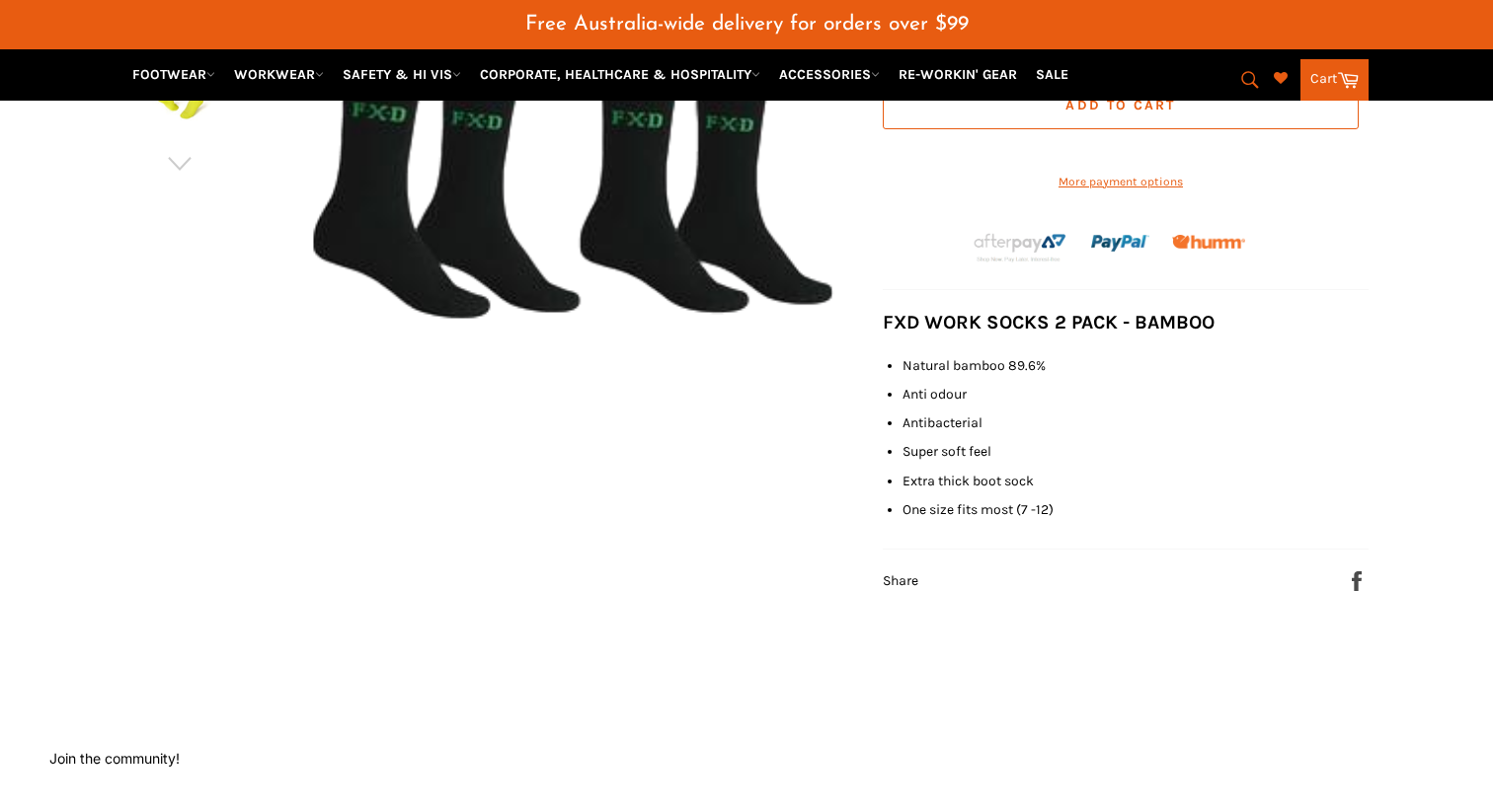
scroll to position [581, 0]
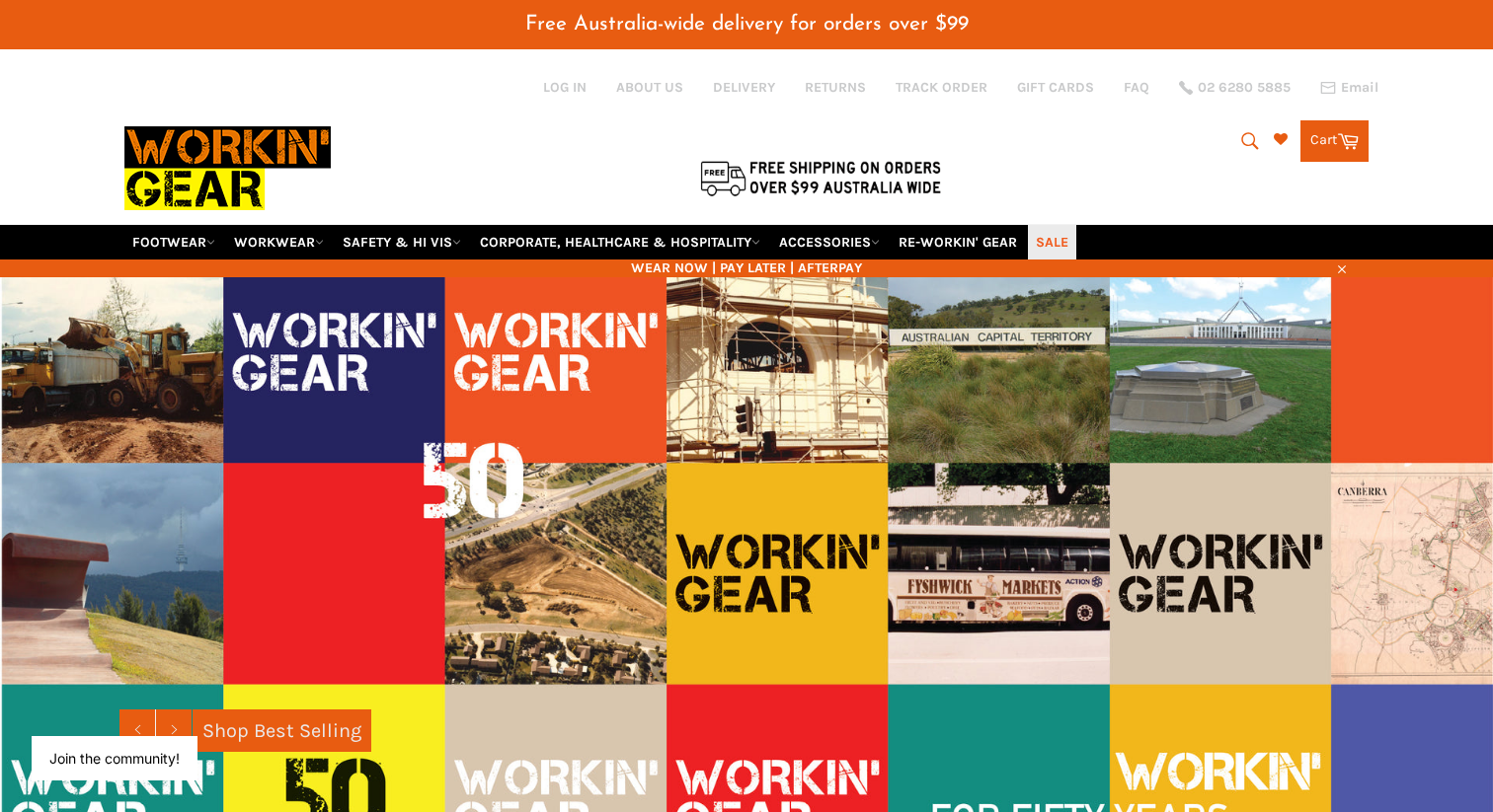
click at [1066, 225] on link "SALE" at bounding box center [1051, 242] width 49 height 35
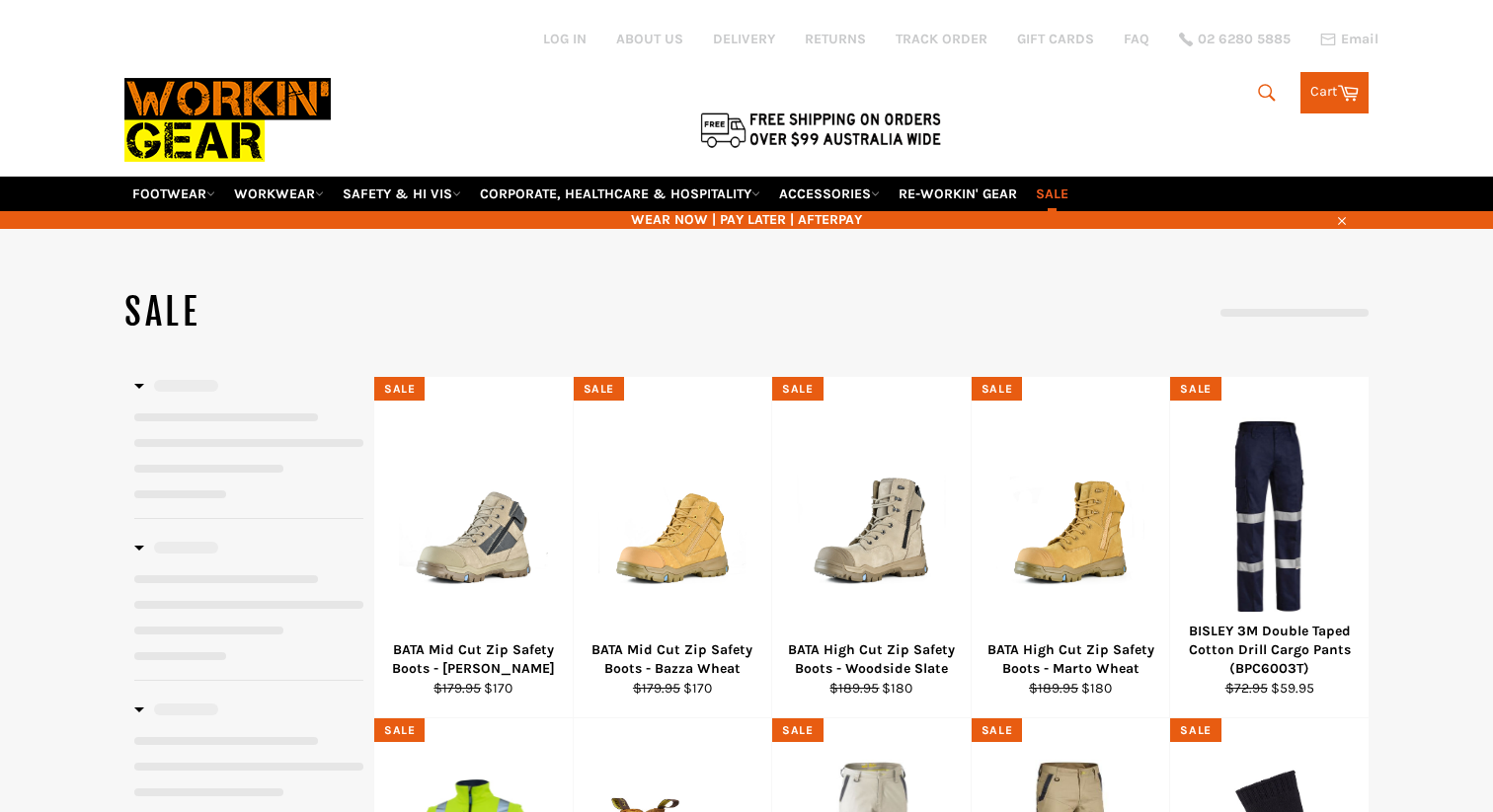
select select "**********"
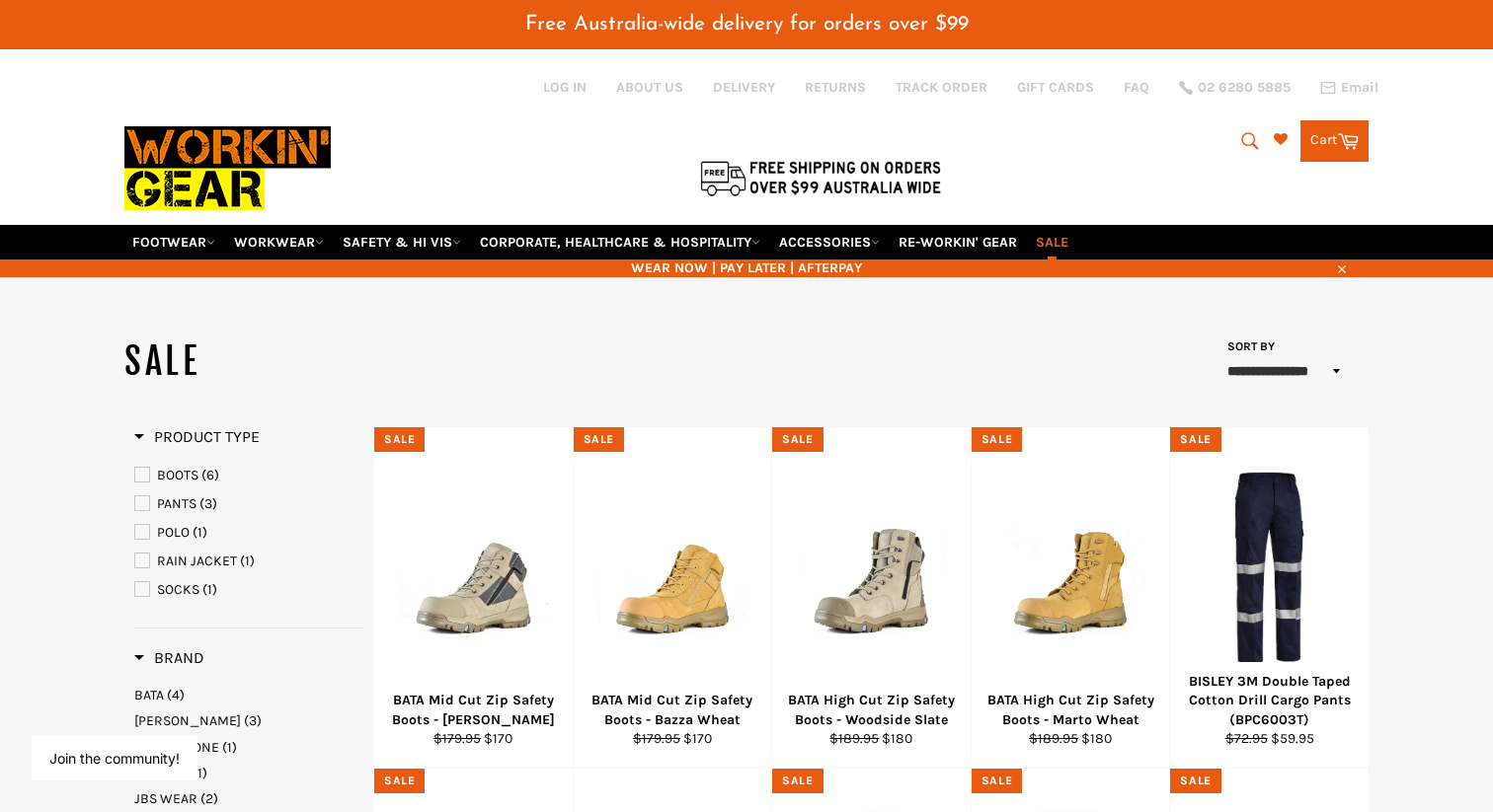
click at [177, 582] on span "SOCKS" at bounding box center [178, 590] width 43 height 17
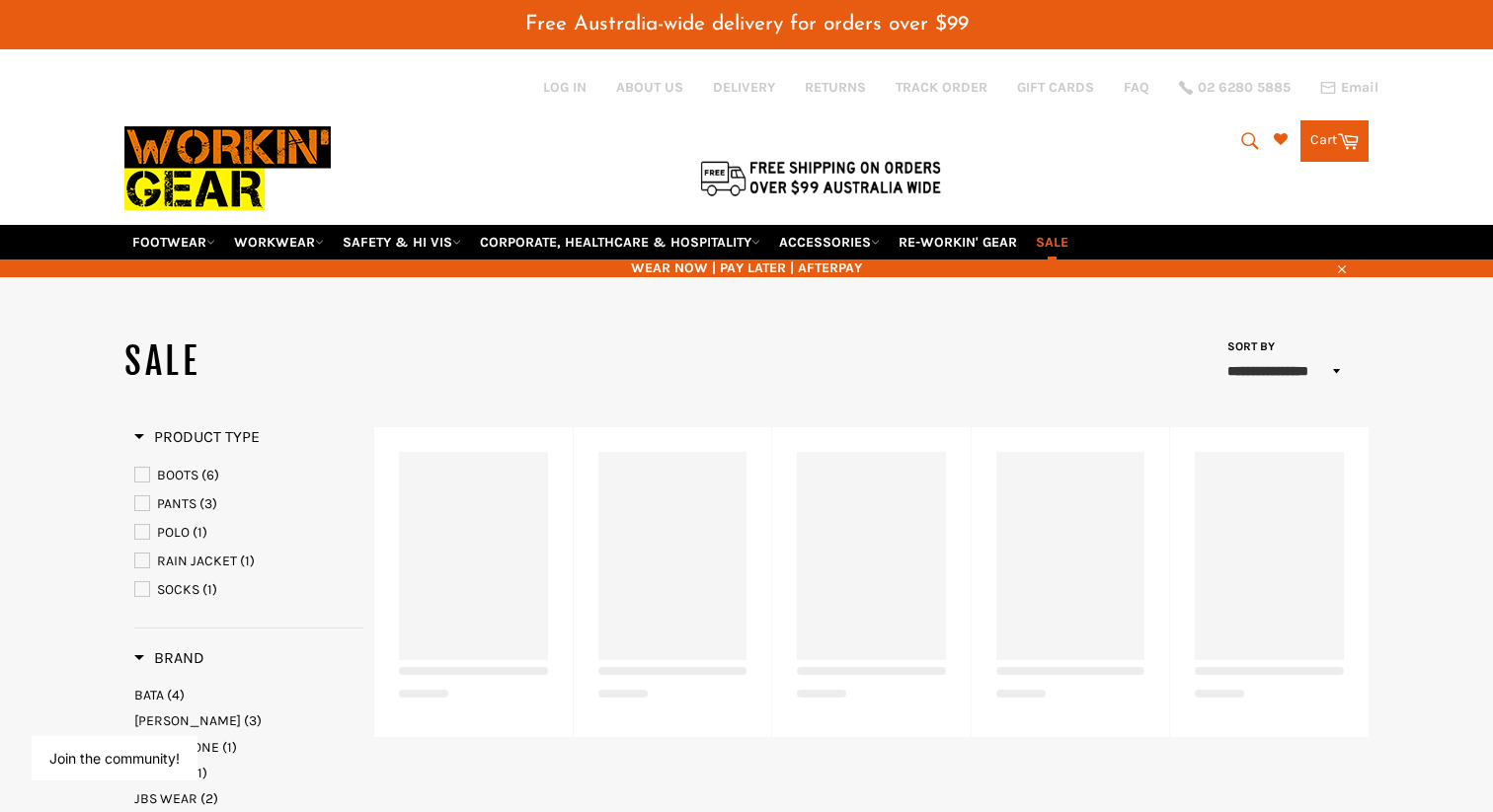
select select "**********"
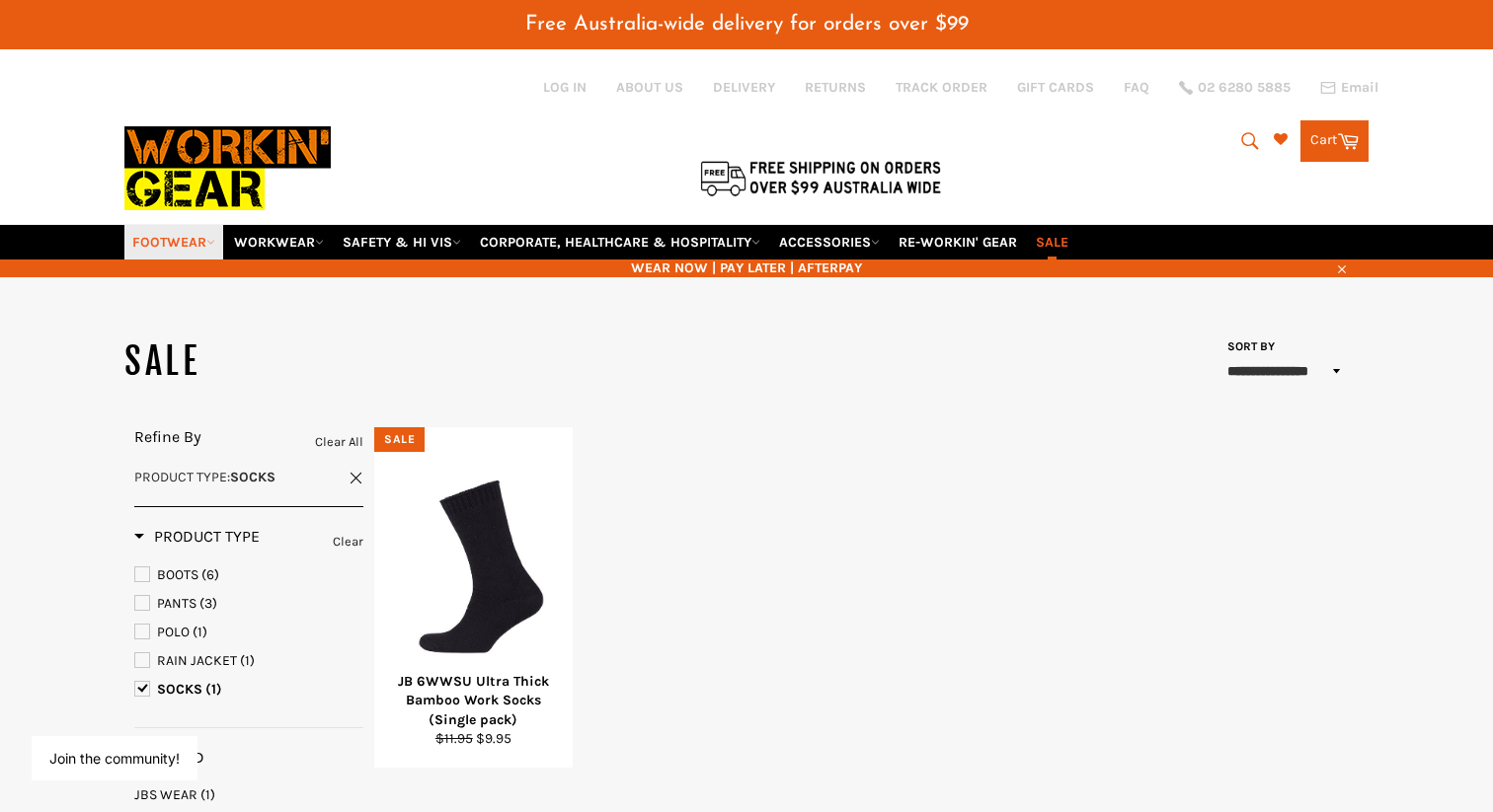
click at [188, 225] on link "FOOTWEAR" at bounding box center [173, 242] width 98 height 35
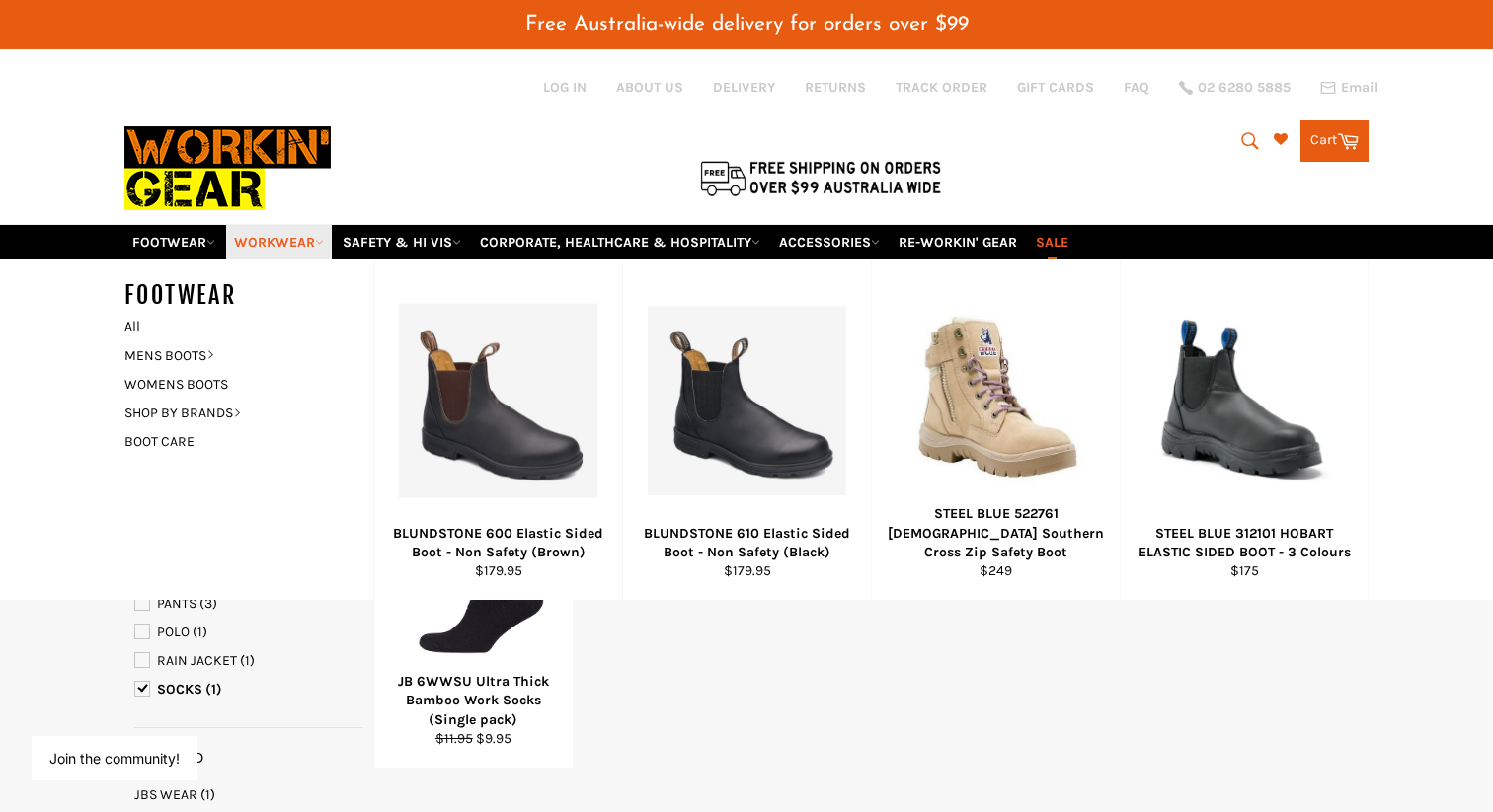
click at [274, 225] on link "WORKWEAR" at bounding box center [279, 242] width 105 height 35
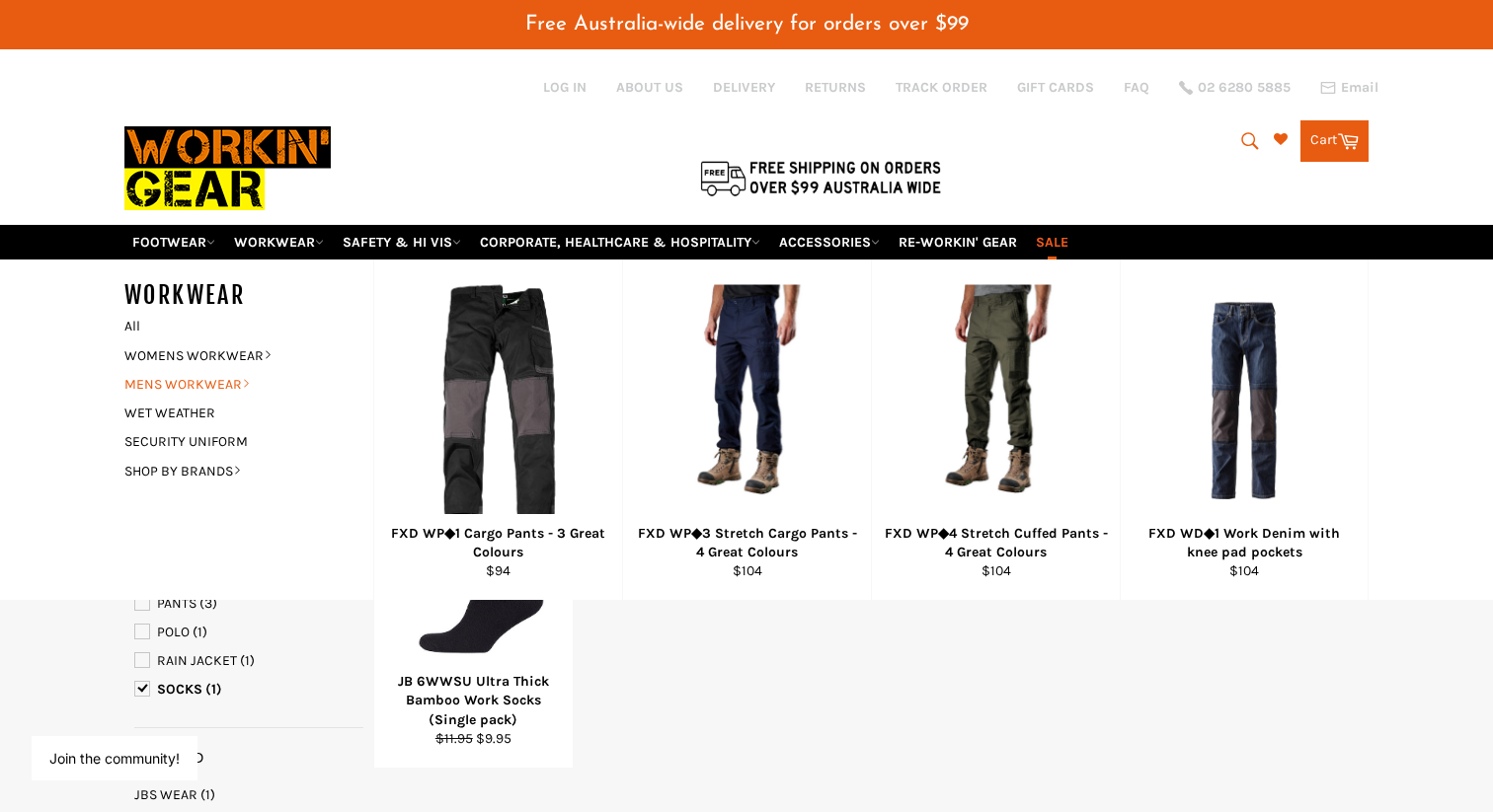
click at [199, 370] on link "MENS WORKWEAR" at bounding box center [233, 384] width 239 height 29
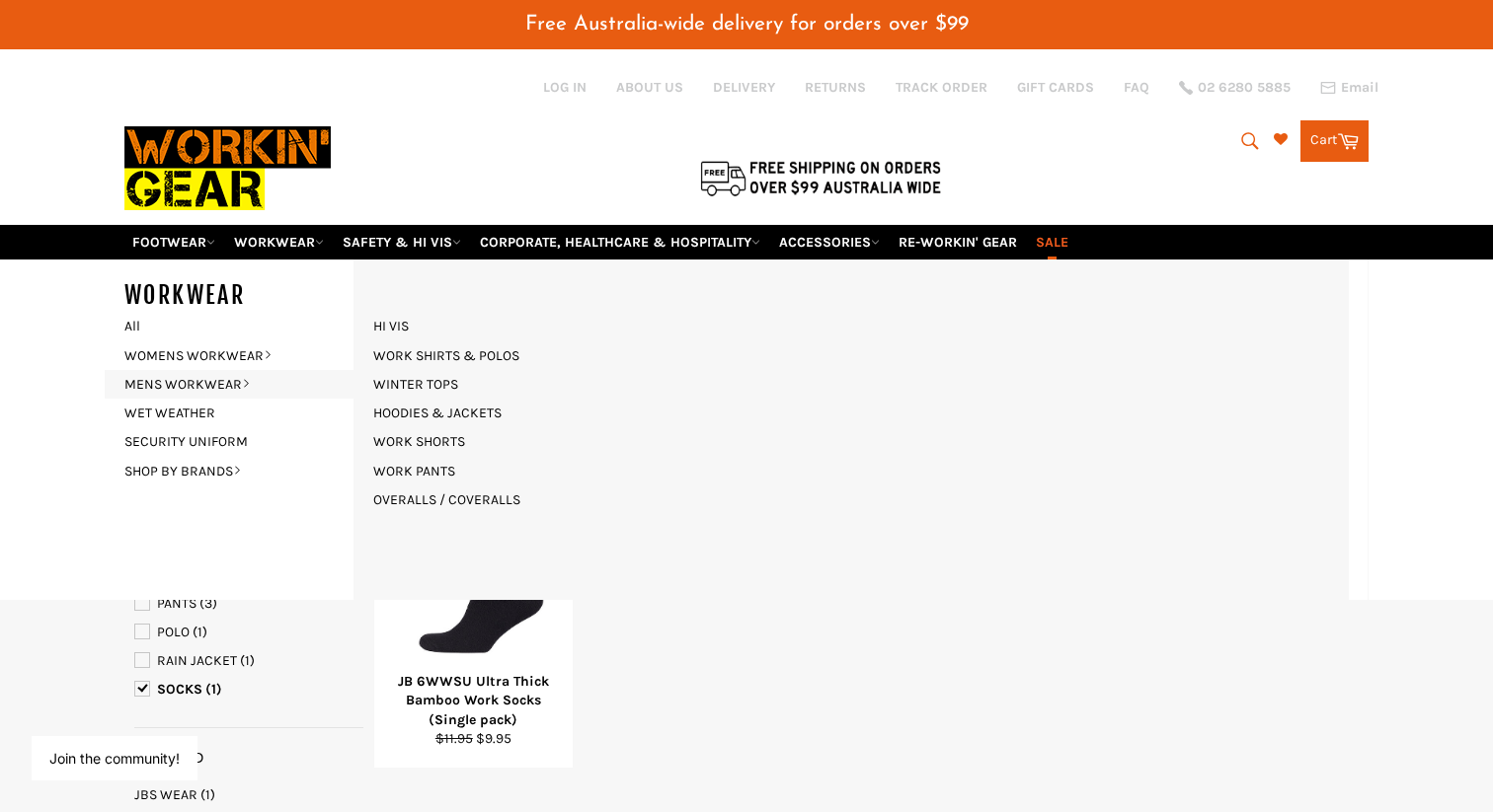
click at [967, 397] on ul "HI VIS WORK SHIRTS & POLOS WINTER TOPS HOODIES & JACKETS WORK SHORTS WORK PANTS…" at bounding box center [851, 413] width 995 height 242
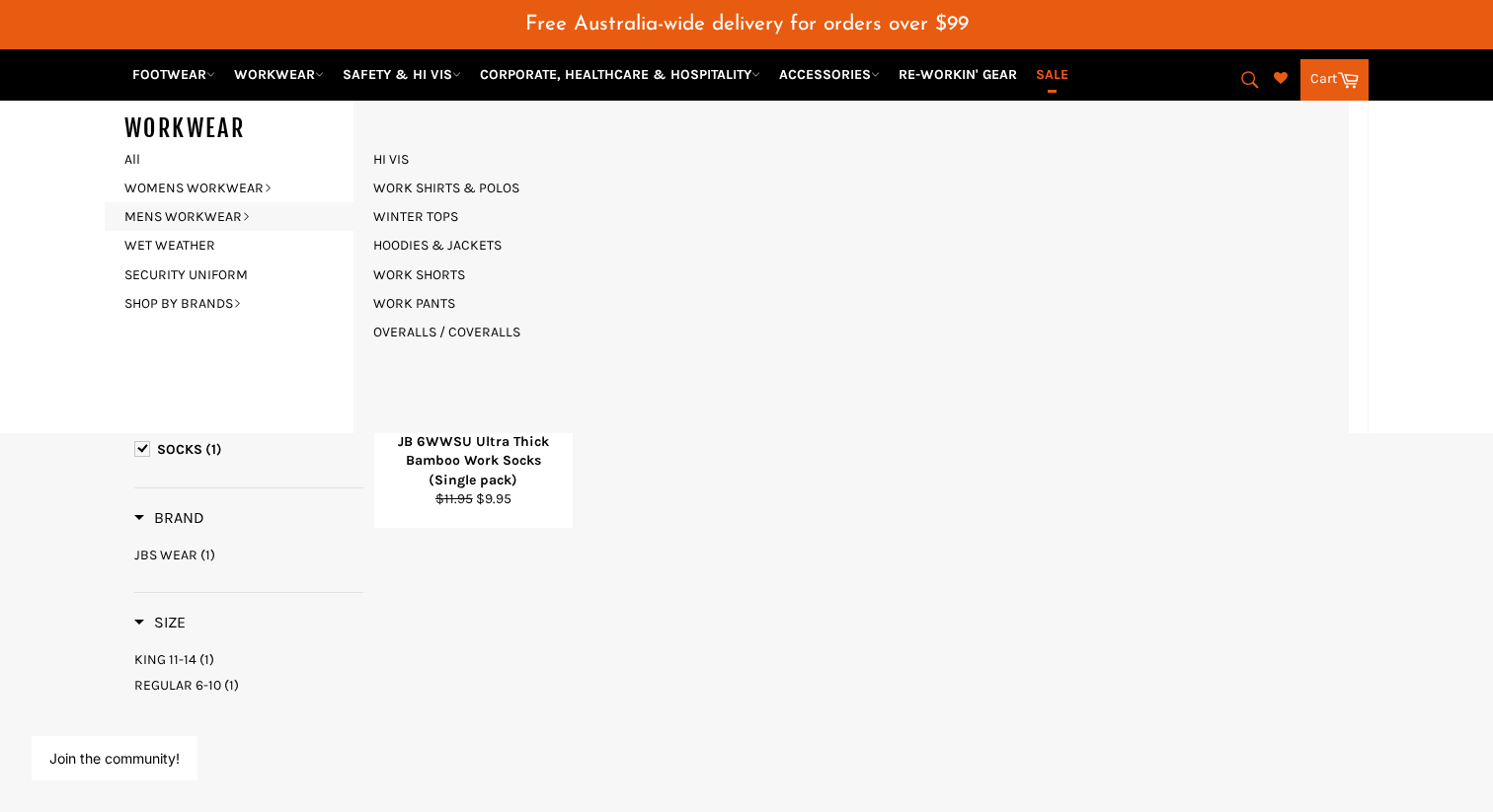
scroll to position [250, 0]
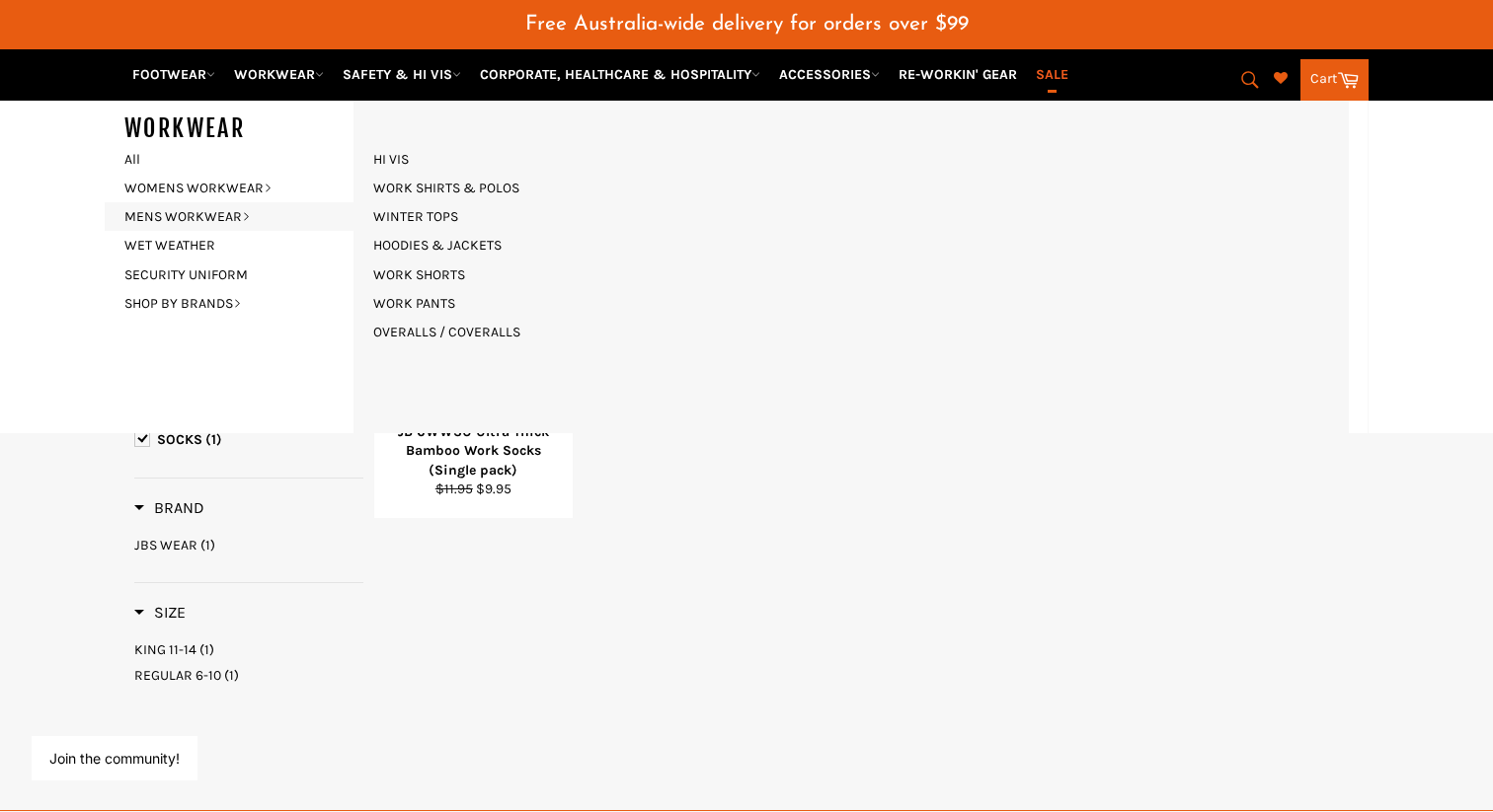
click at [751, 677] on div "Refine By Clear All Product Type : SOCKS Product Type Clear BOOTS (6) PANTS (3)…" at bounding box center [746, 445] width 1244 height 534
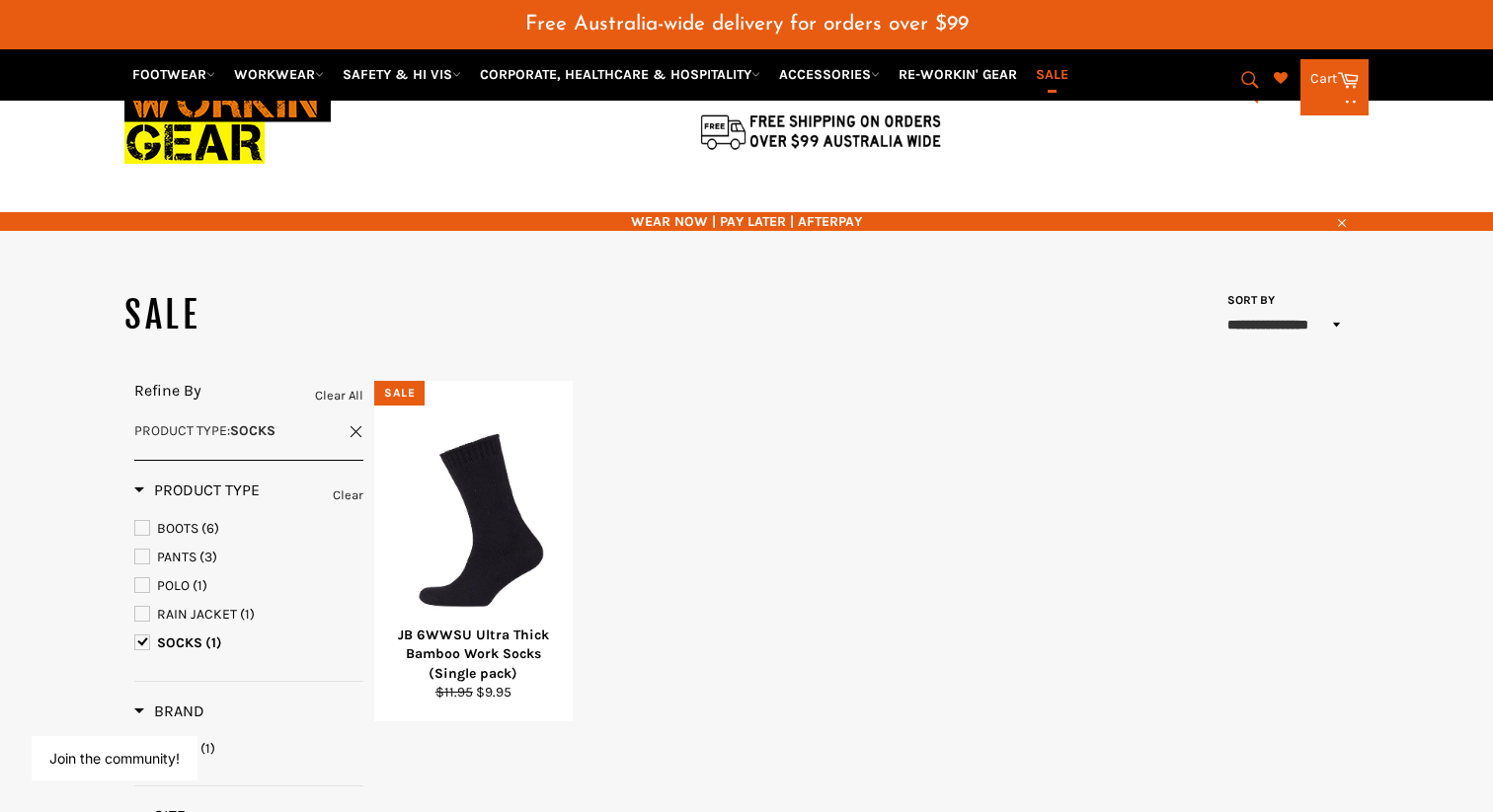
scroll to position [0, 0]
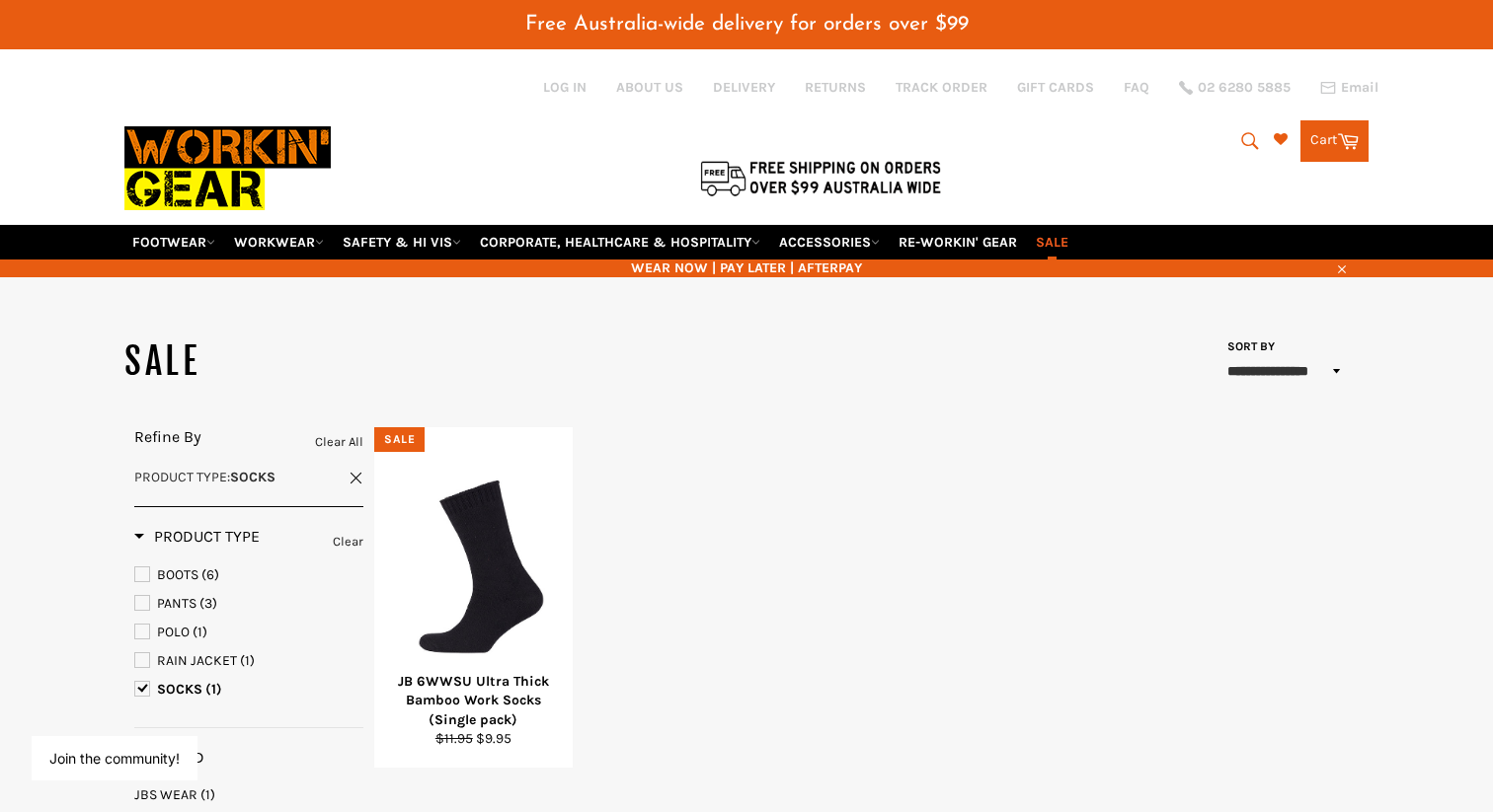
click at [1241, 130] on icon "submit" at bounding box center [1250, 141] width 22 height 22
type input "socks"
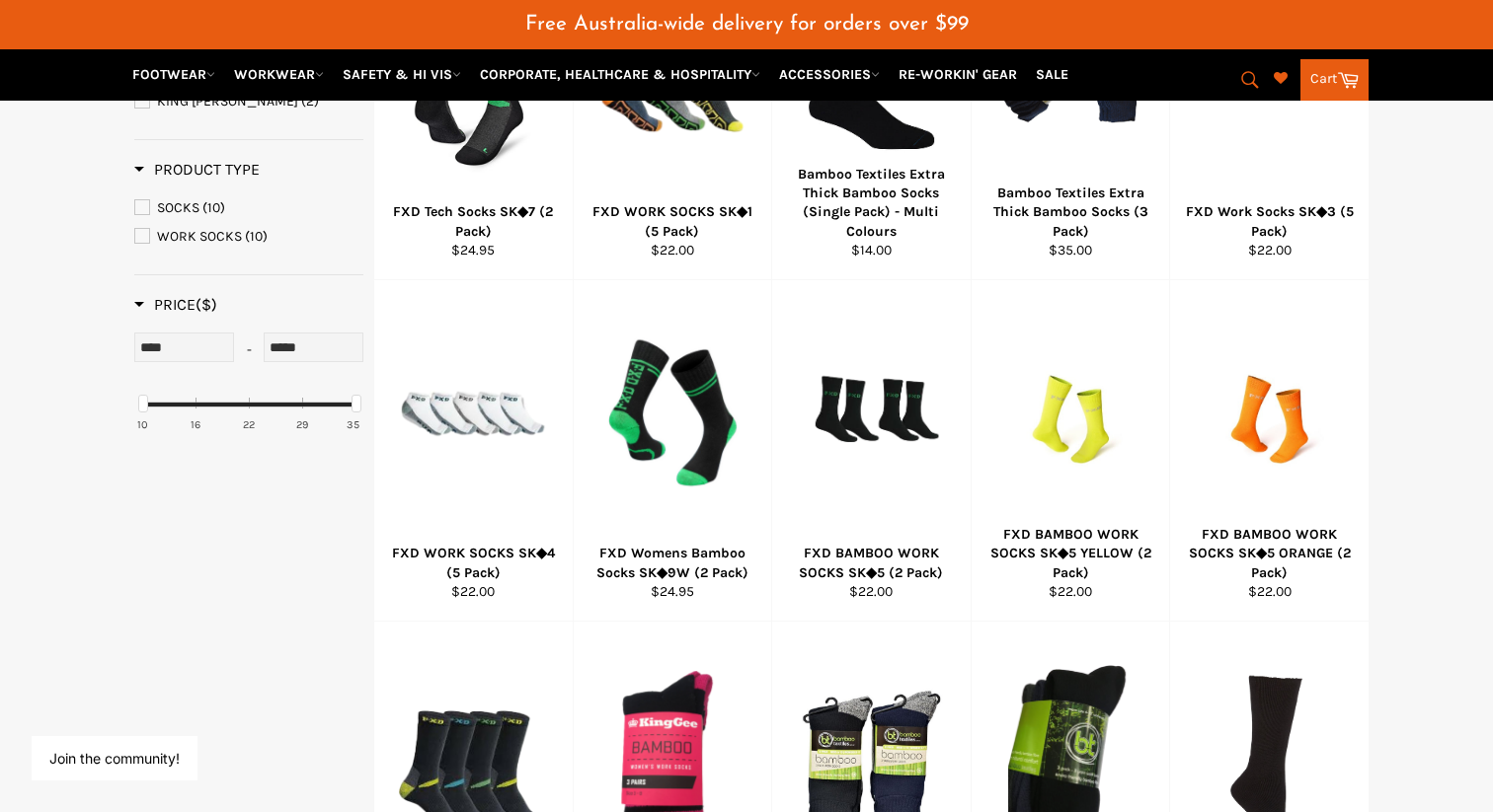
scroll to position [511, 0]
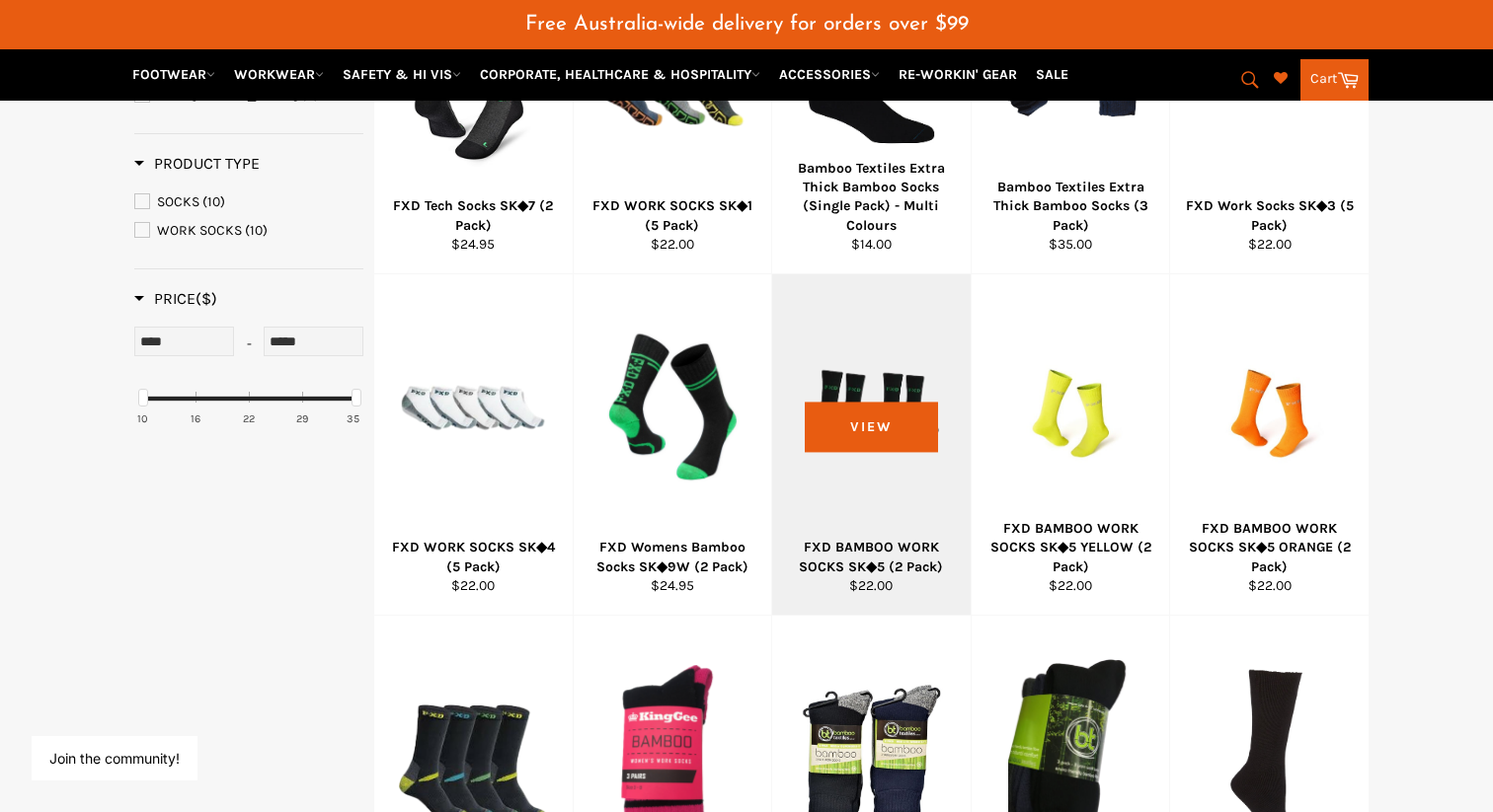
click at [876, 538] on div "FXD BAMBOO WORK SOCKS SK◆5 (2 Pack)" at bounding box center [872, 557] width 174 height 39
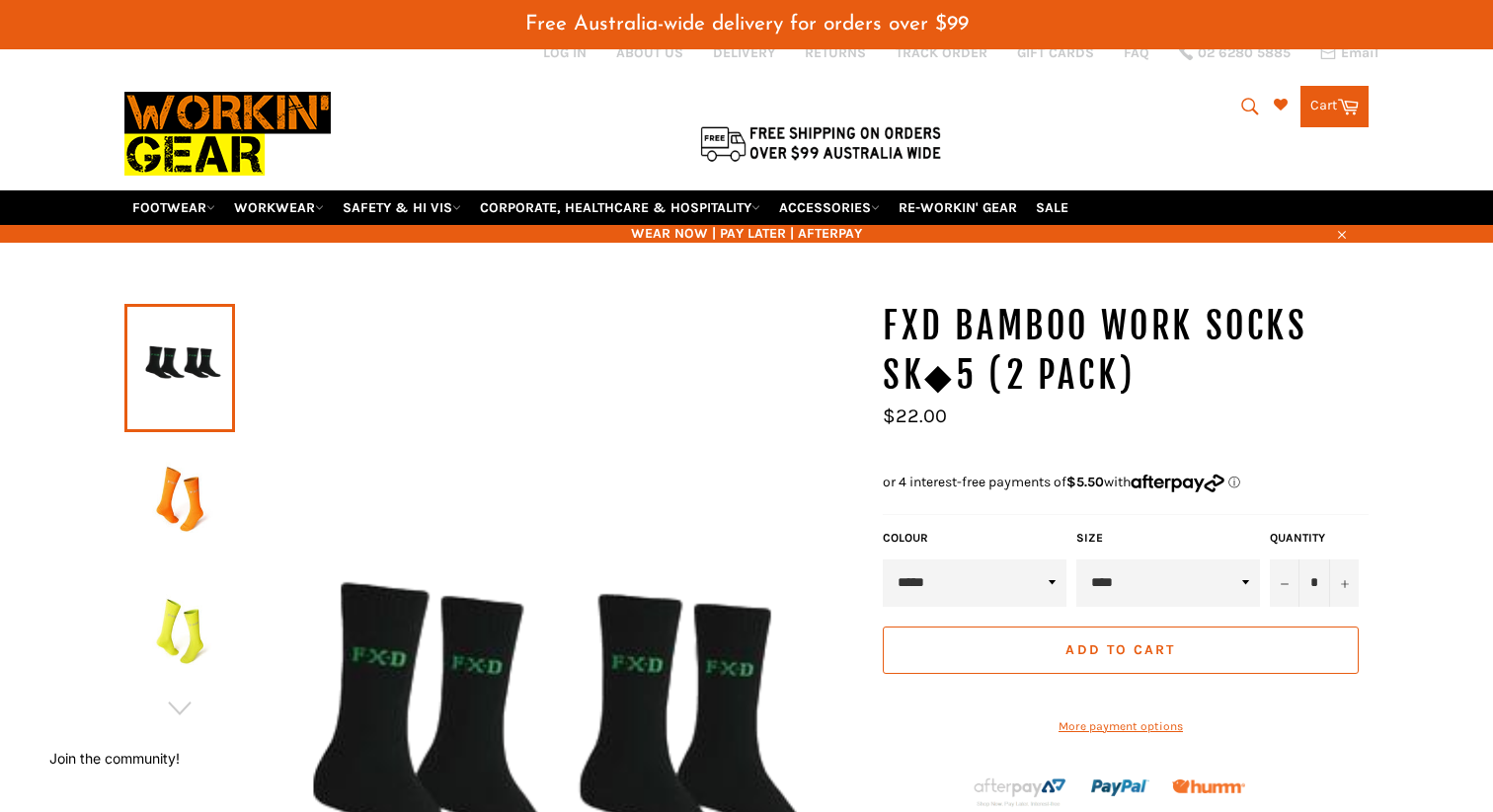
scroll to position [34, 0]
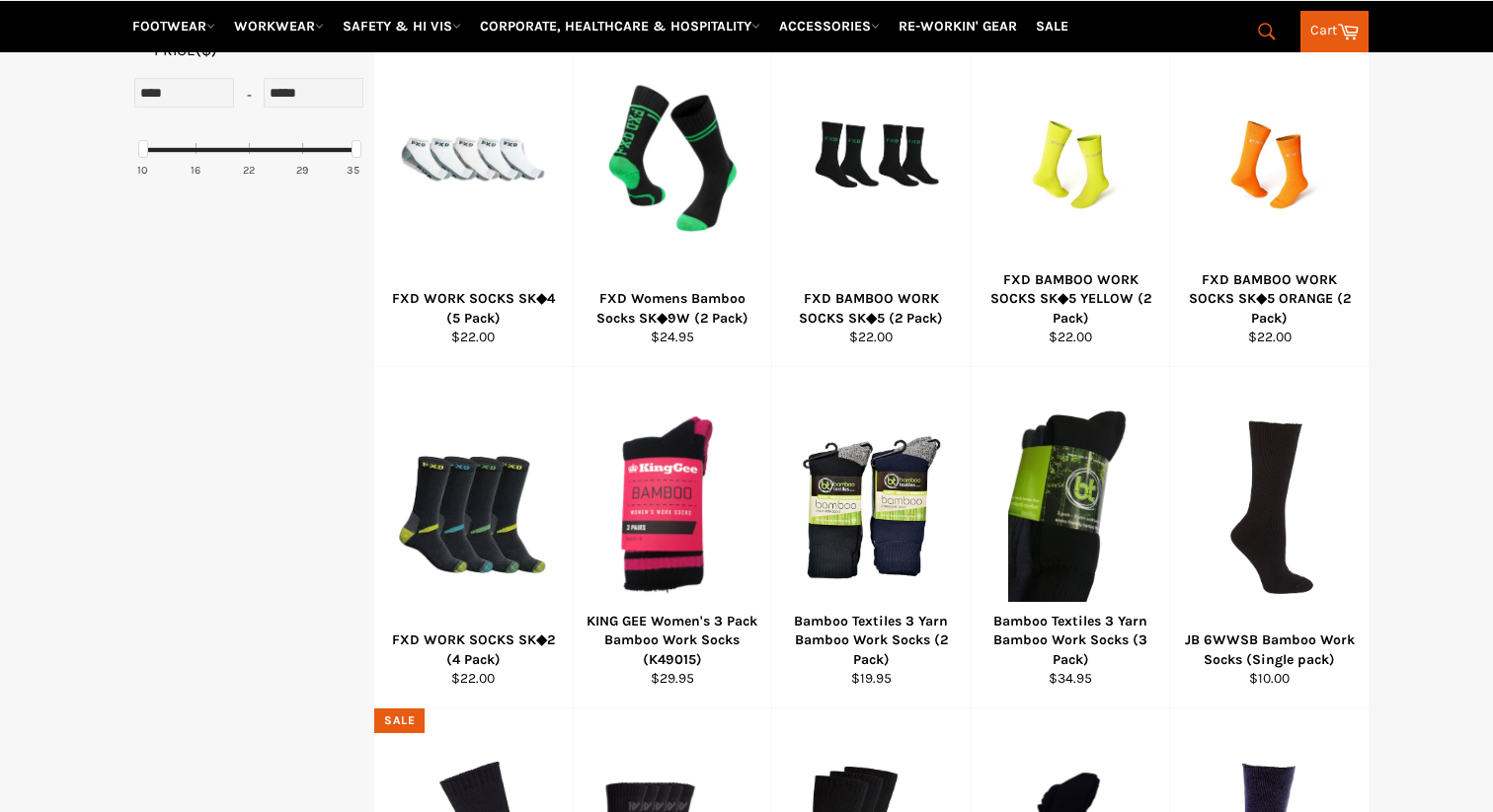
scroll to position [760, 0]
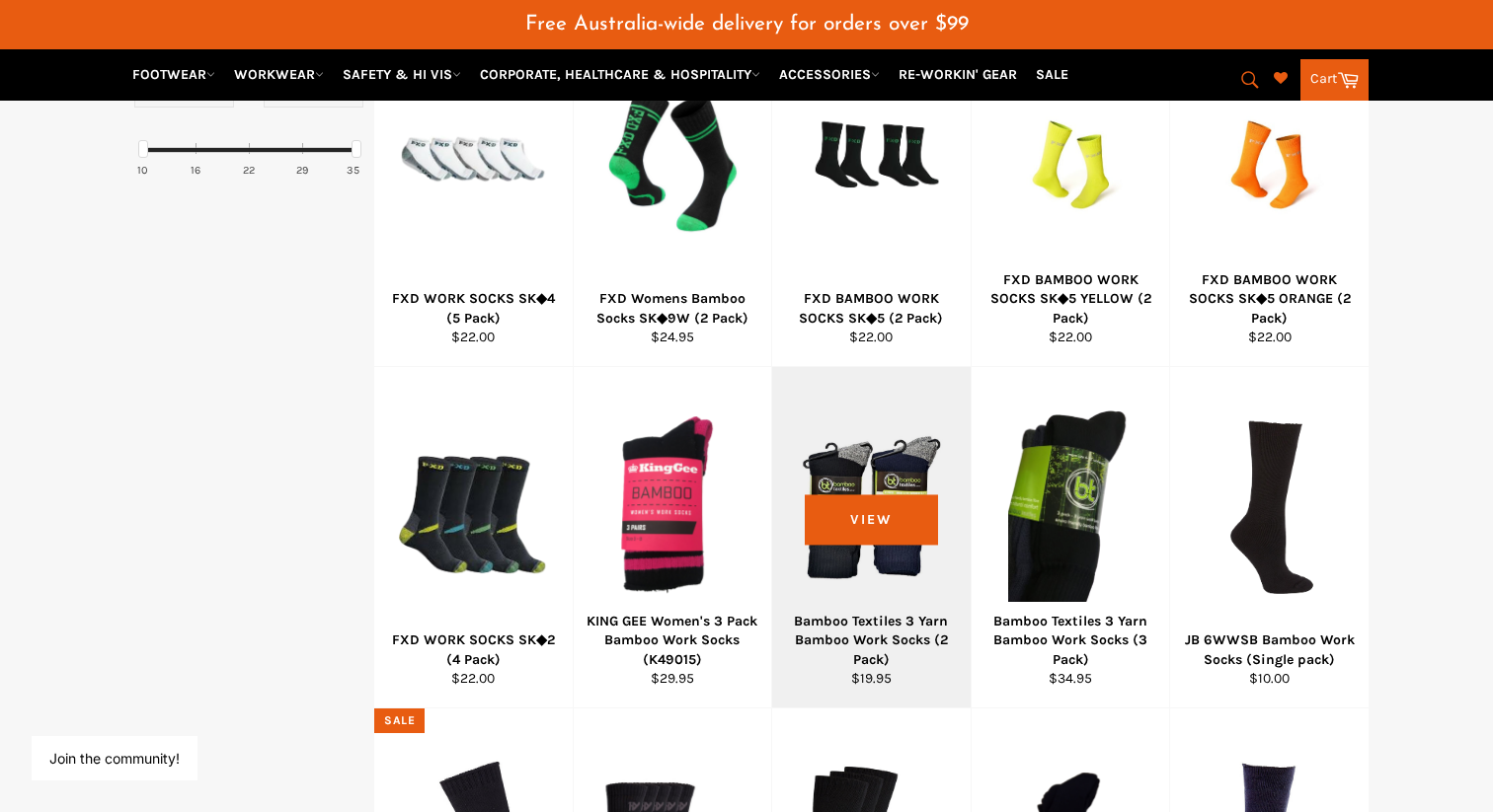
click at [859, 619] on div "Bamboo Textiles 3 Yarn Bamboo Work Socks (2 Pack)" at bounding box center [872, 641] width 174 height 58
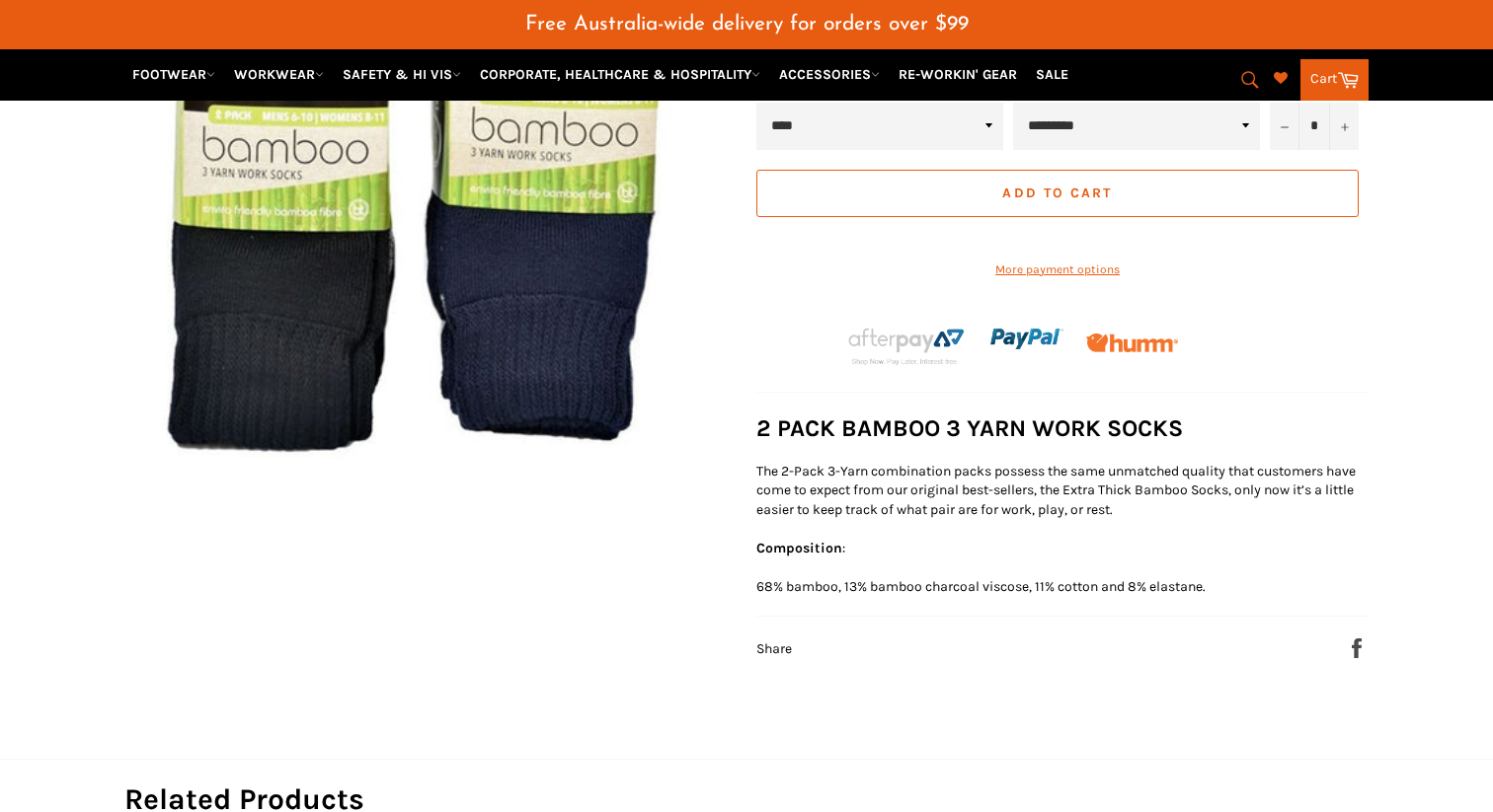
scroll to position [493, 0]
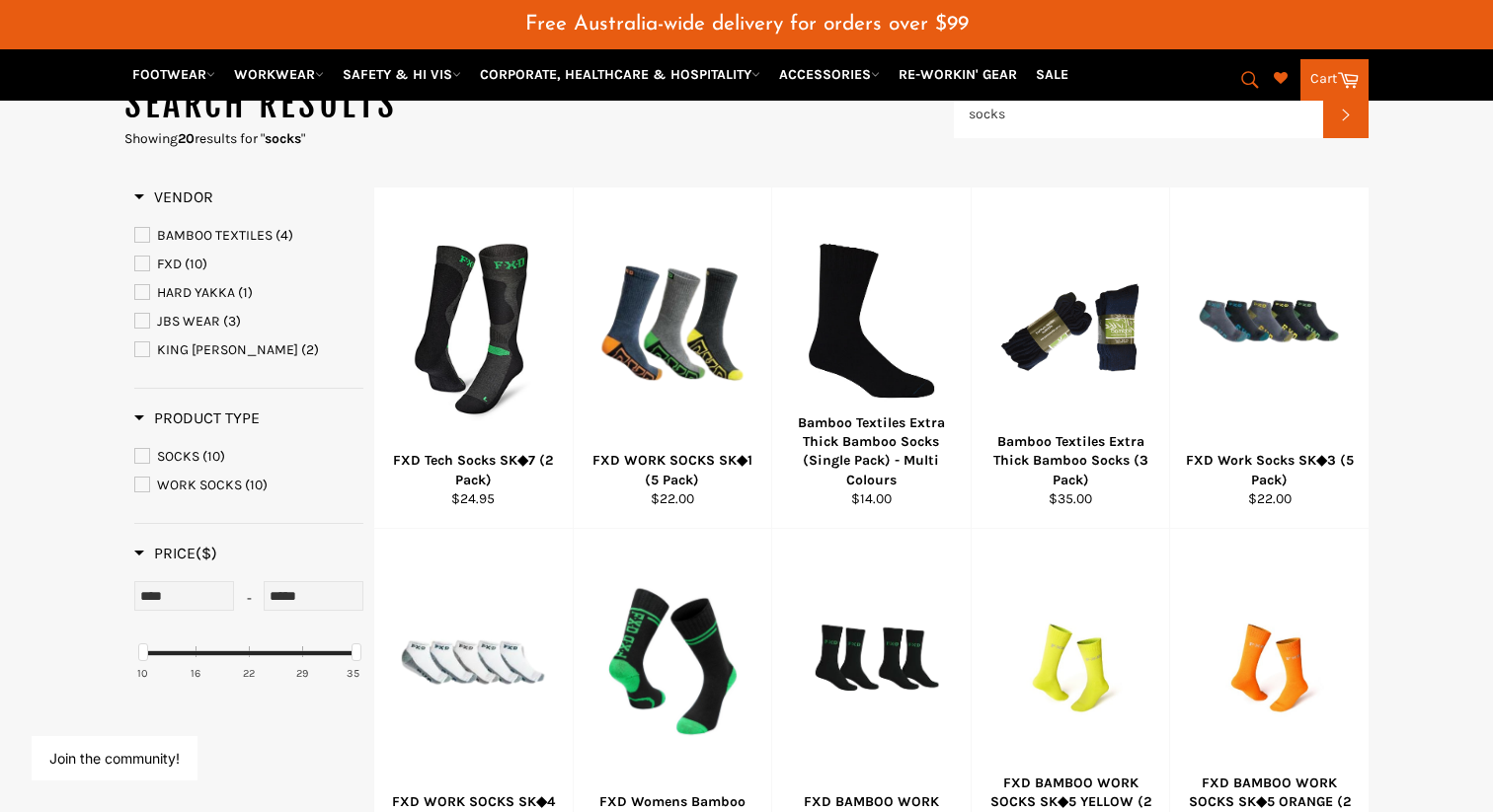
scroll to position [251, 0]
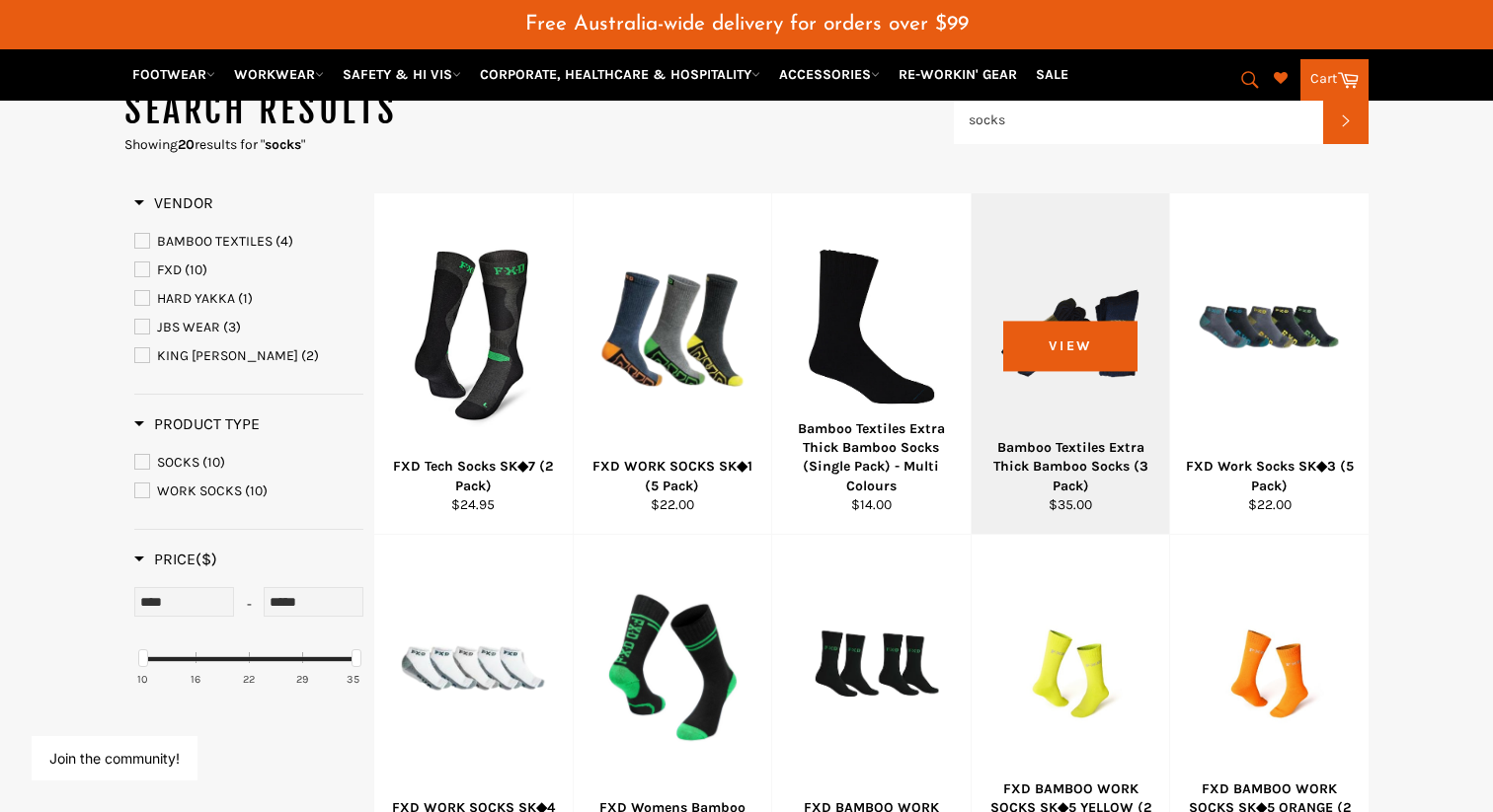
click at [1098, 439] on div "Bamboo Textiles Extra Thick Bamboo Socks (3 Pack)" at bounding box center [1069, 468] width 174 height 58
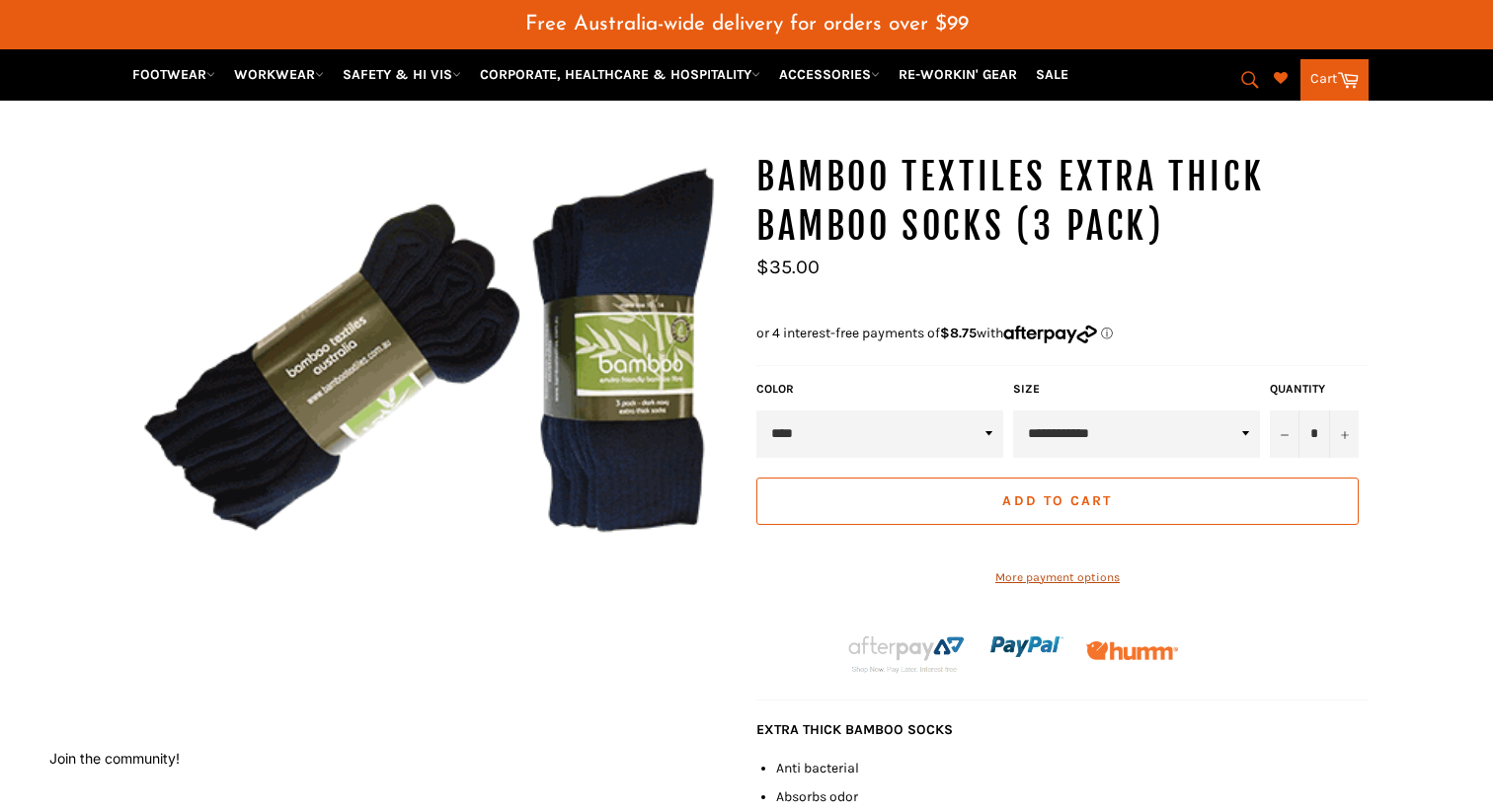
scroll to position [146, 0]
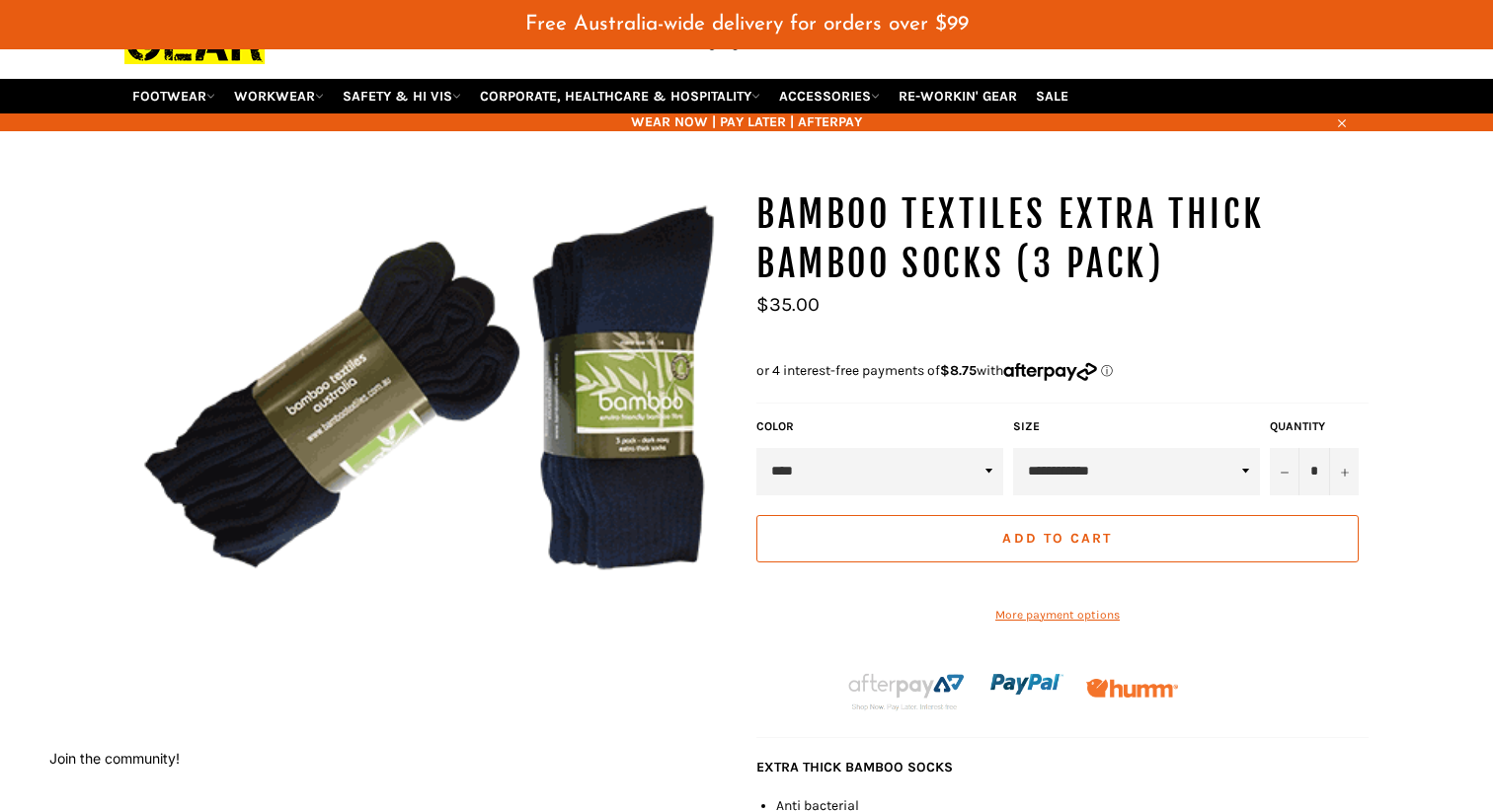
click at [971, 448] on select "**** *****" at bounding box center [880, 472] width 247 height 48
select select "*****"
click at [756, 448] on select "**** *****" at bounding box center [880, 472] width 247 height 48
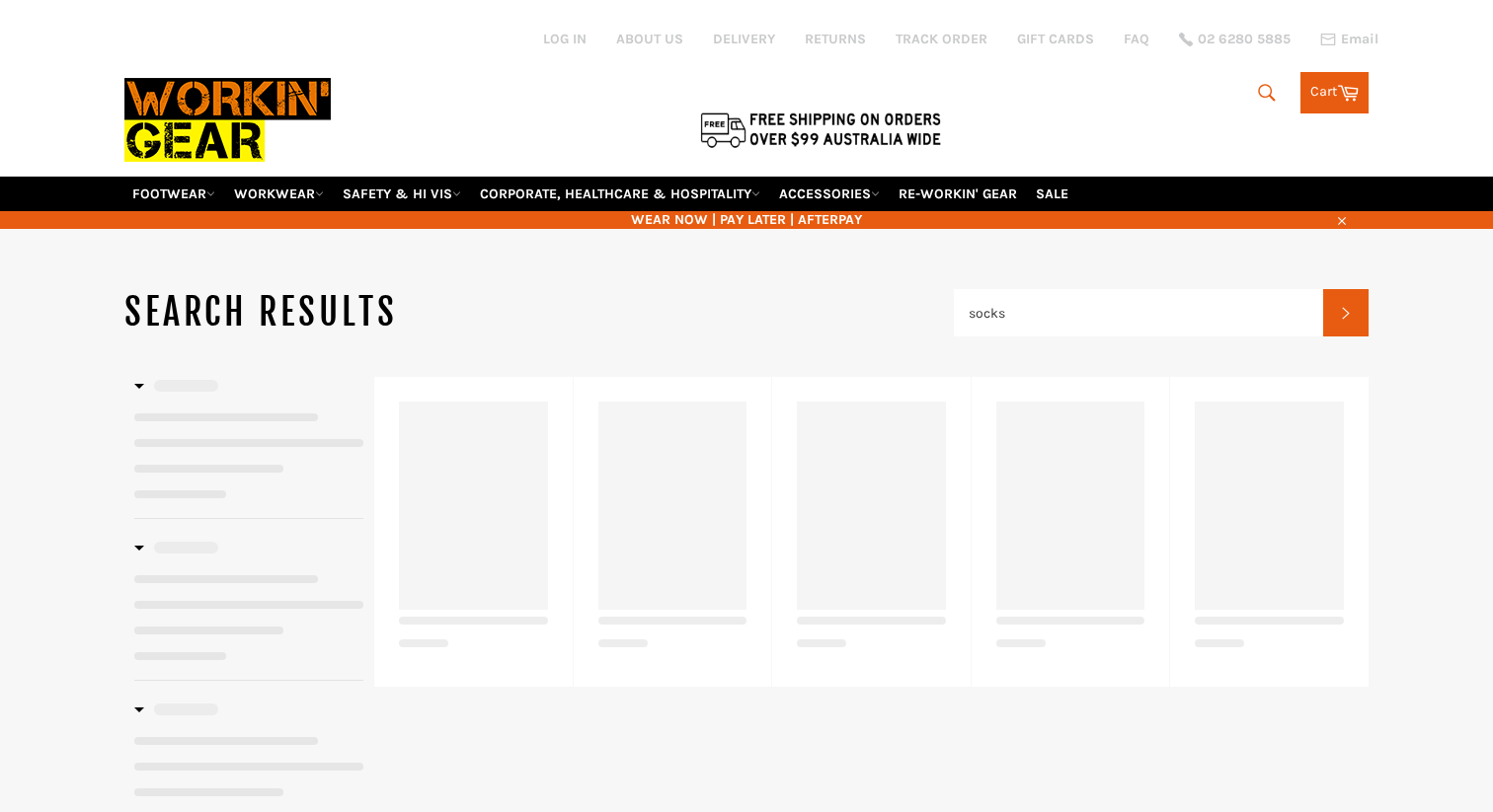
scroll to position [400, 0]
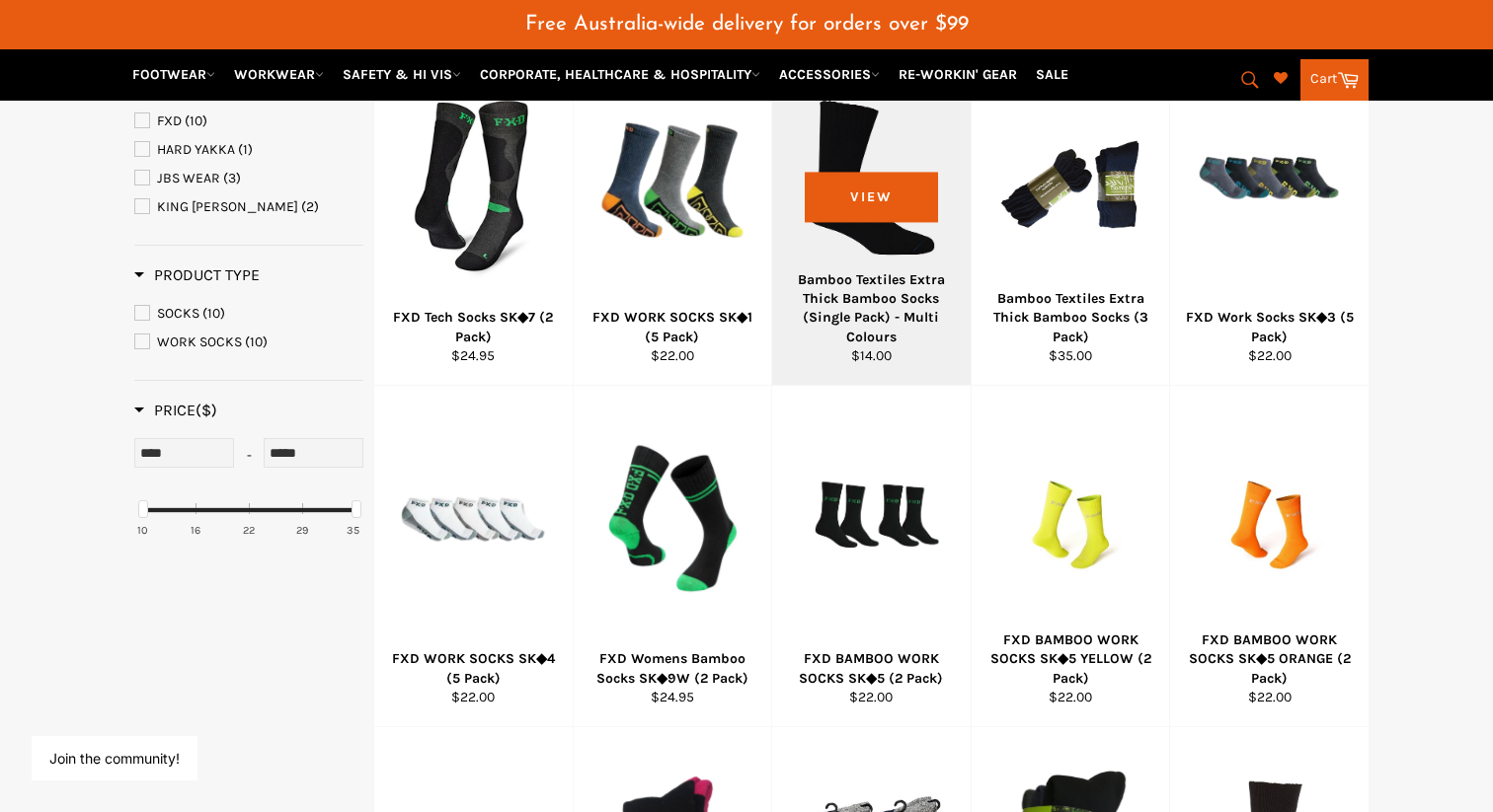
click at [887, 271] on div "Bamboo Textiles Extra Thick Bamboo Socks (Single Pack) - Multi Colours" at bounding box center [872, 308] width 174 height 76
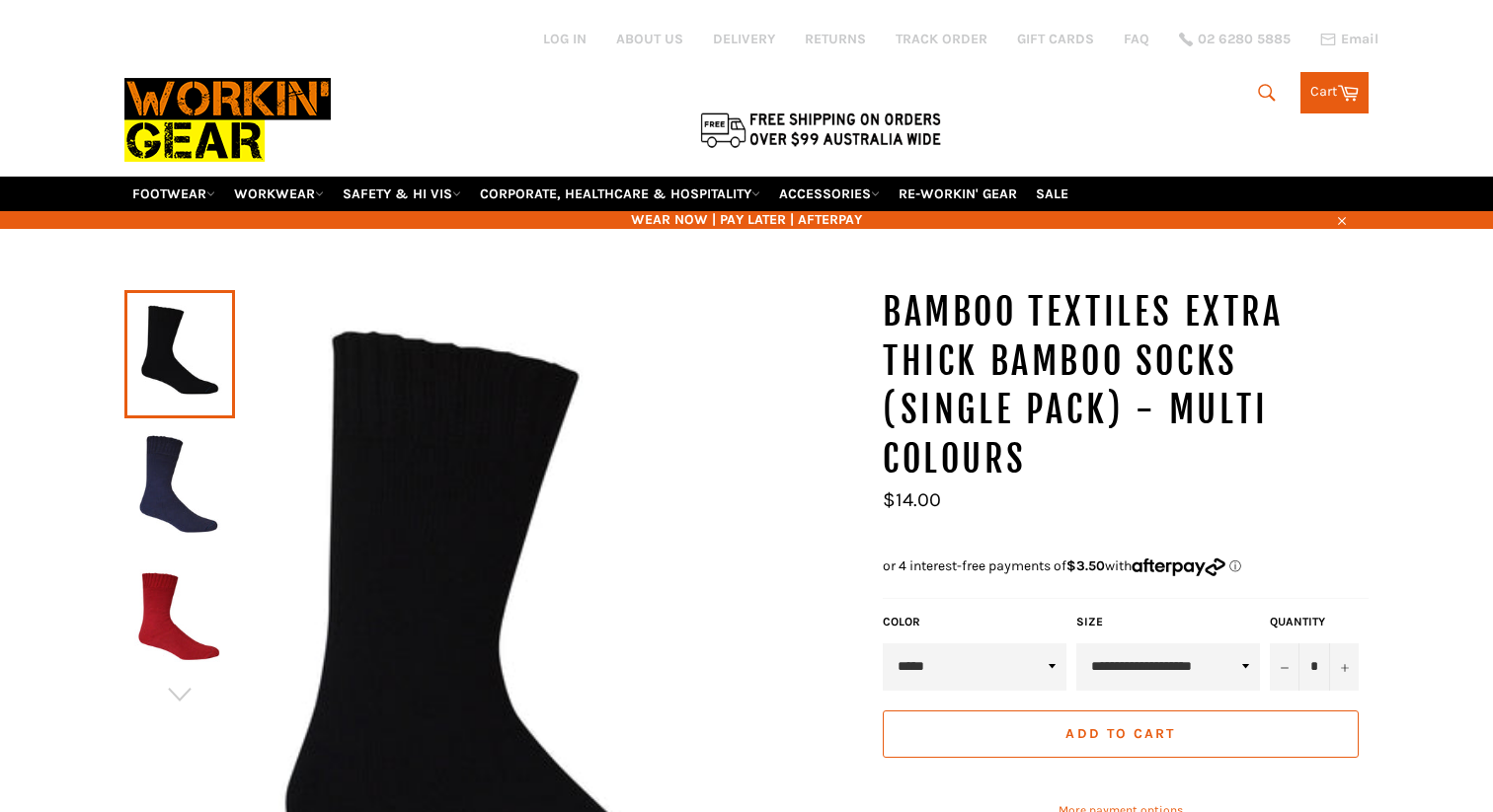
click at [905, 614] on label "Color" at bounding box center [974, 622] width 184 height 17
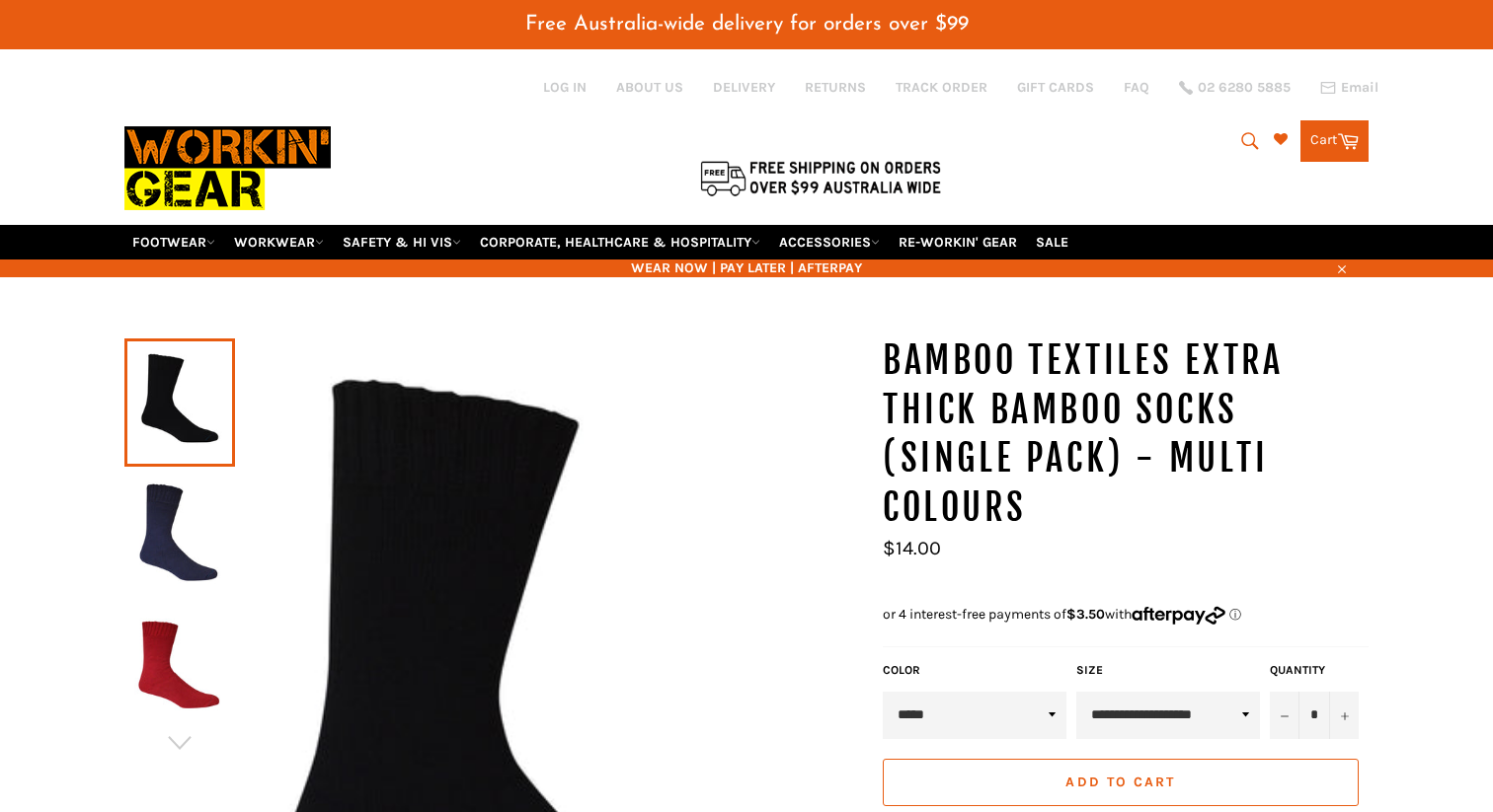
click at [157, 525] on img at bounding box center [179, 534] width 90 height 108
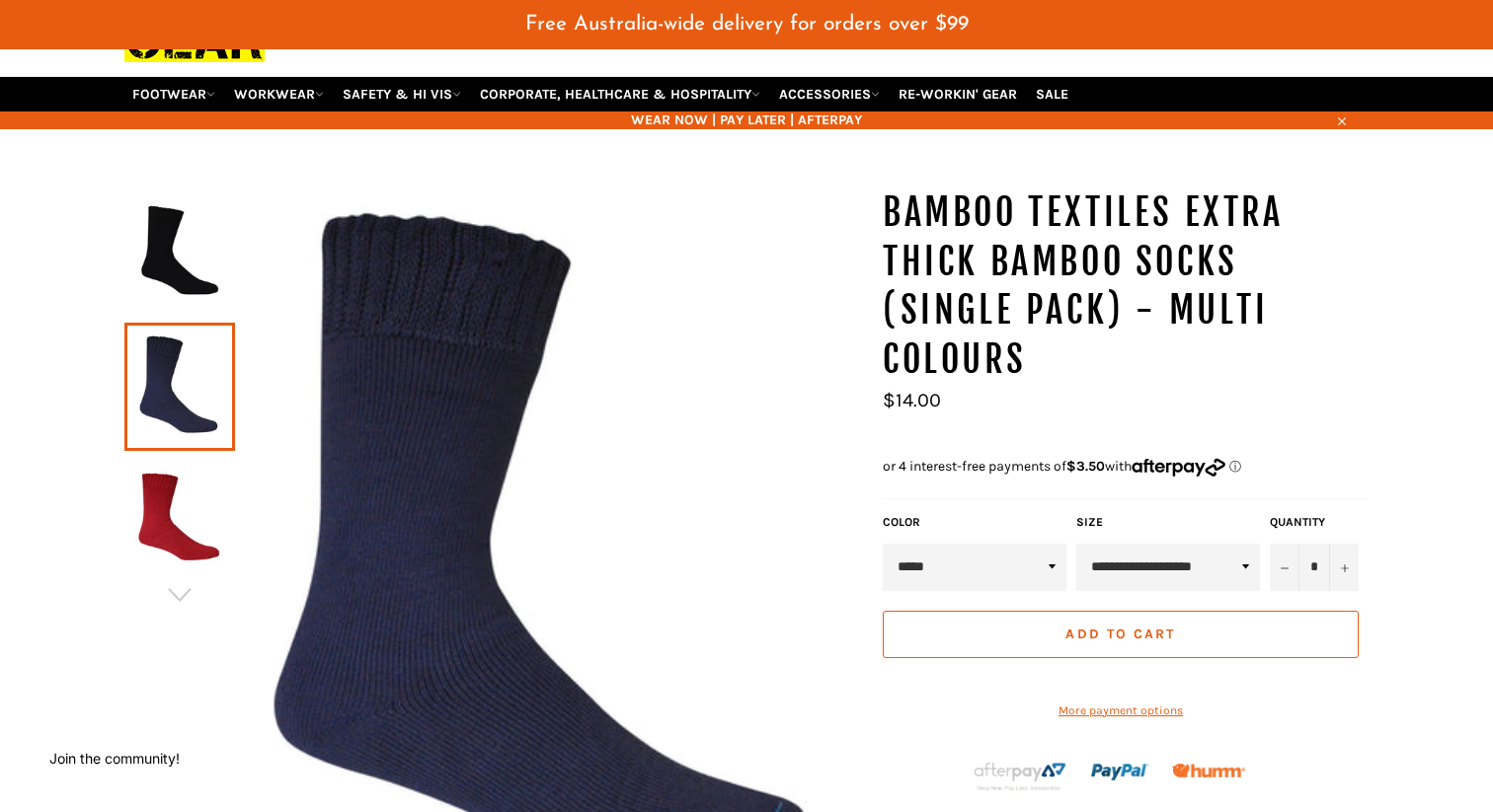
scroll to position [158, 0]
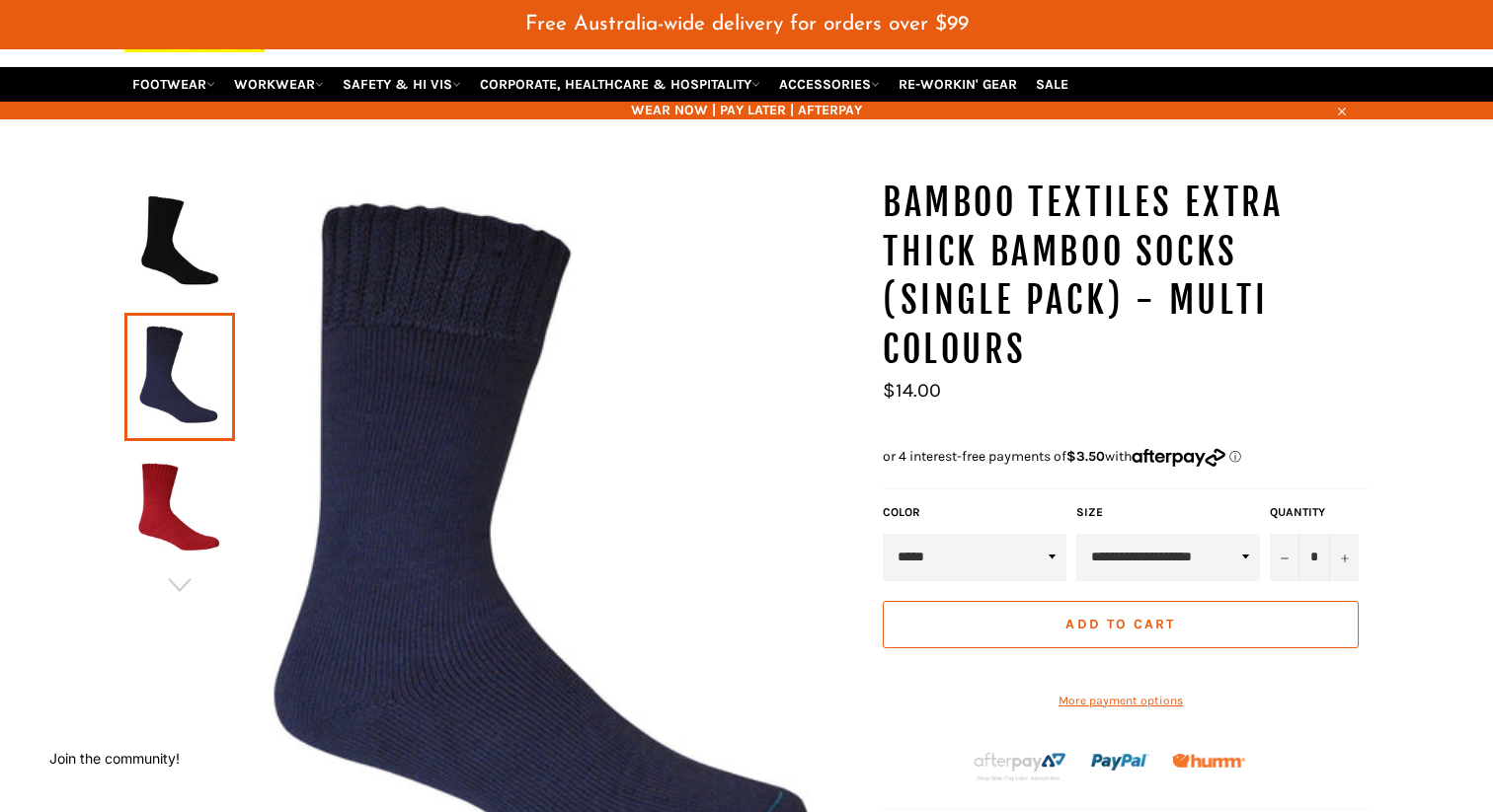
click at [174, 489] on img at bounding box center [179, 508] width 90 height 108
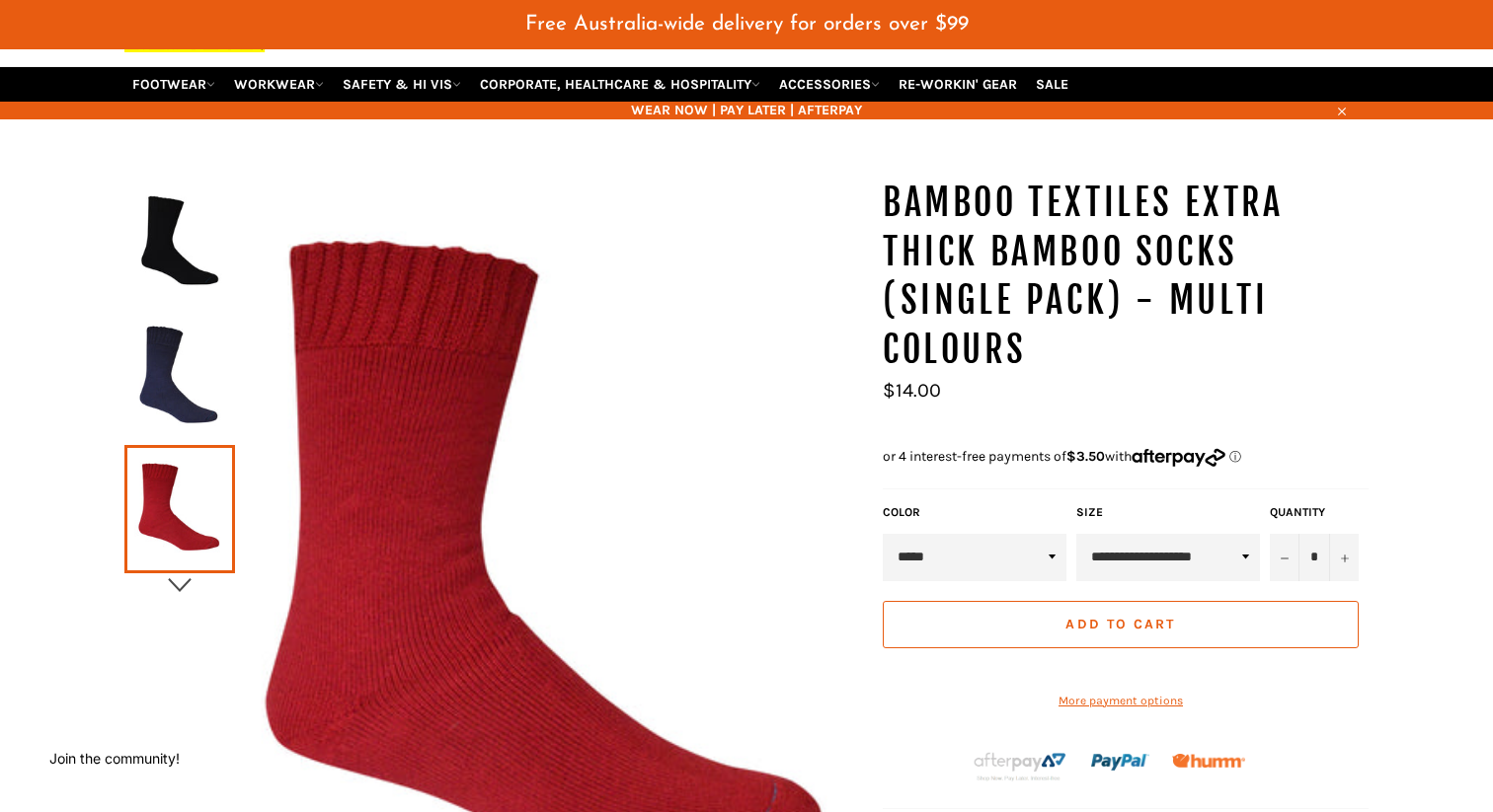
click at [178, 579] on icon "button" at bounding box center [179, 586] width 23 height 14
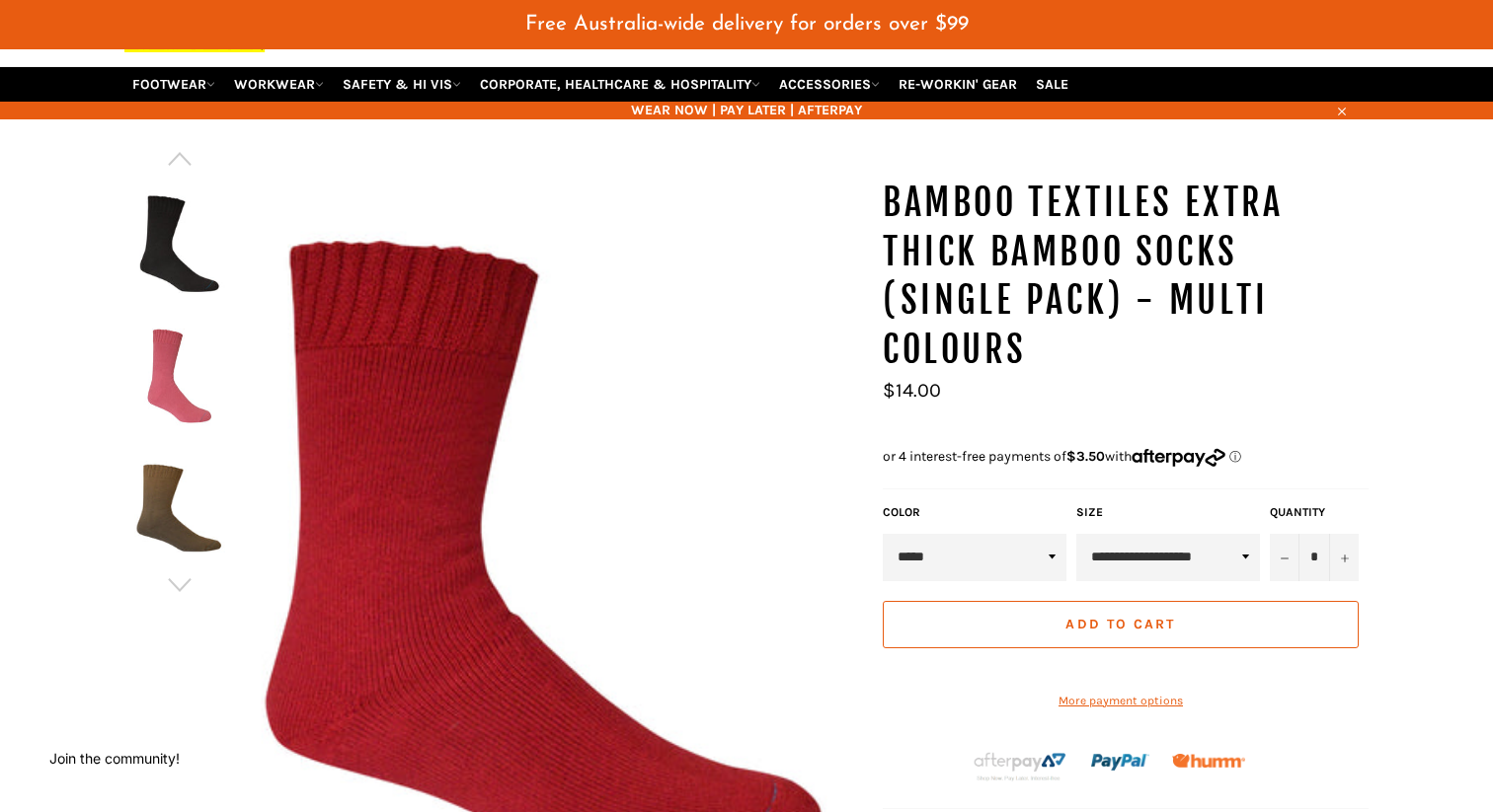
click at [179, 253] on img at bounding box center [179, 244] width 90 height 108
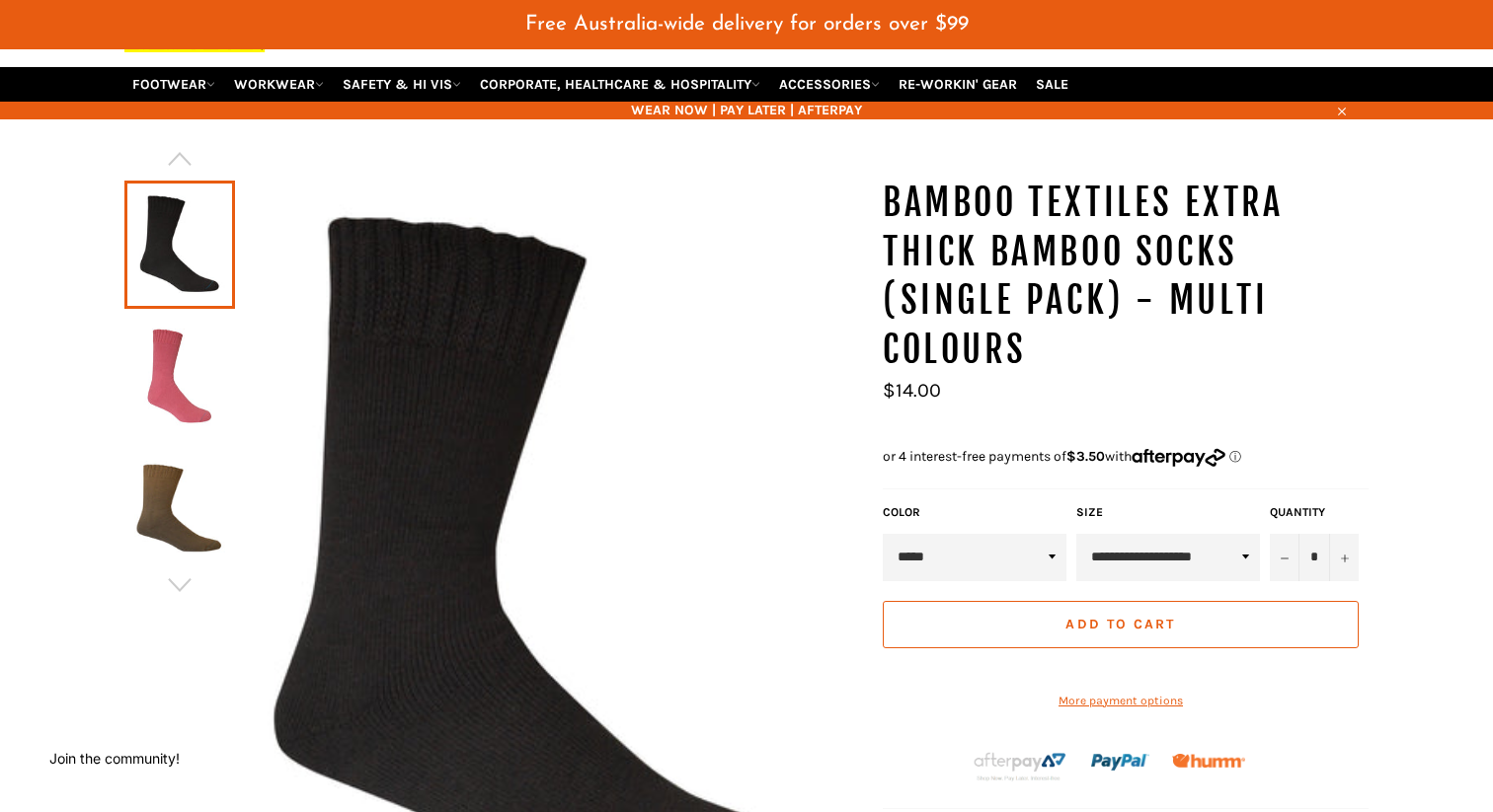
click at [172, 342] on img at bounding box center [179, 376] width 90 height 108
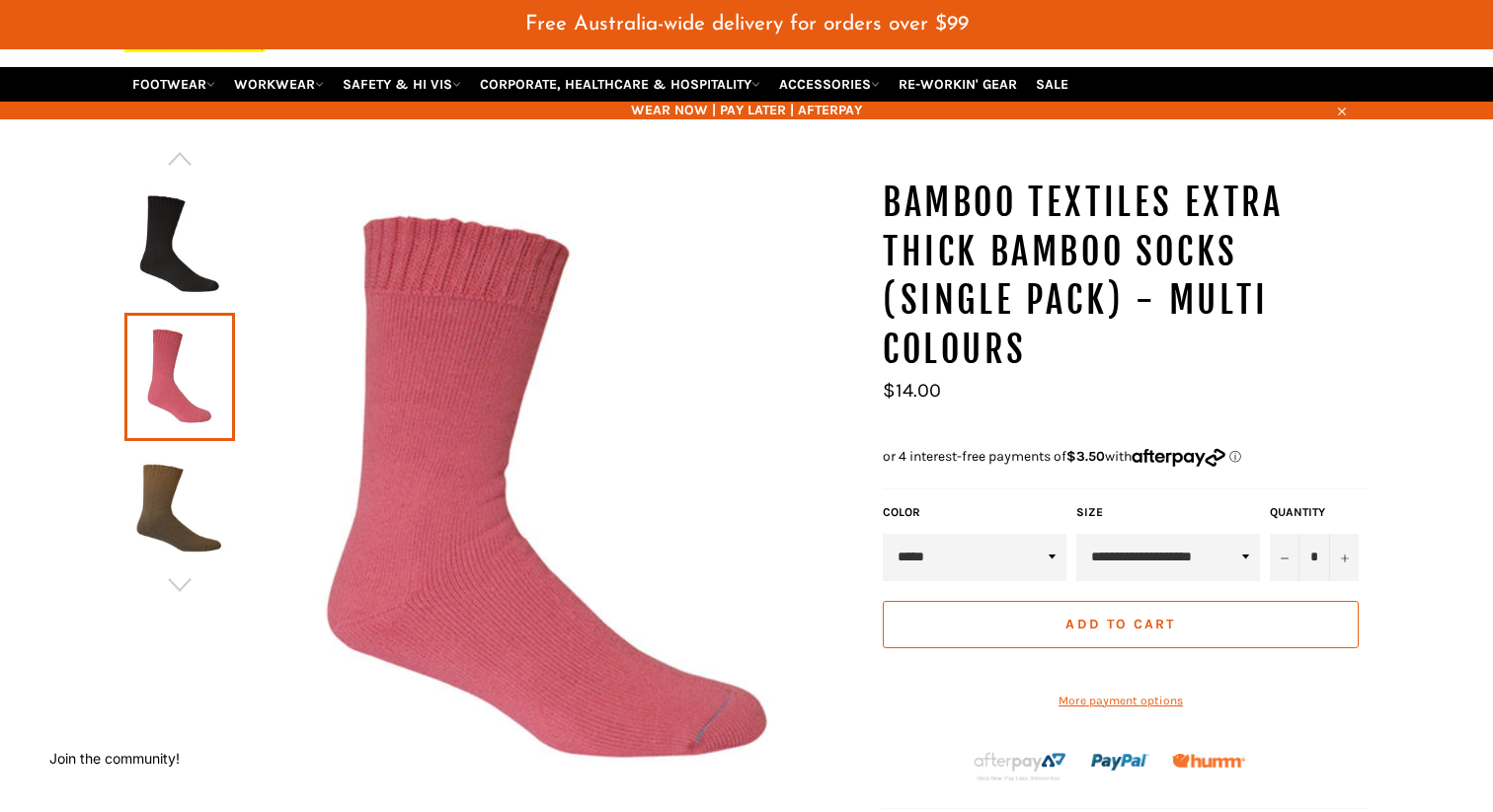
click at [159, 484] on img at bounding box center [179, 508] width 90 height 108
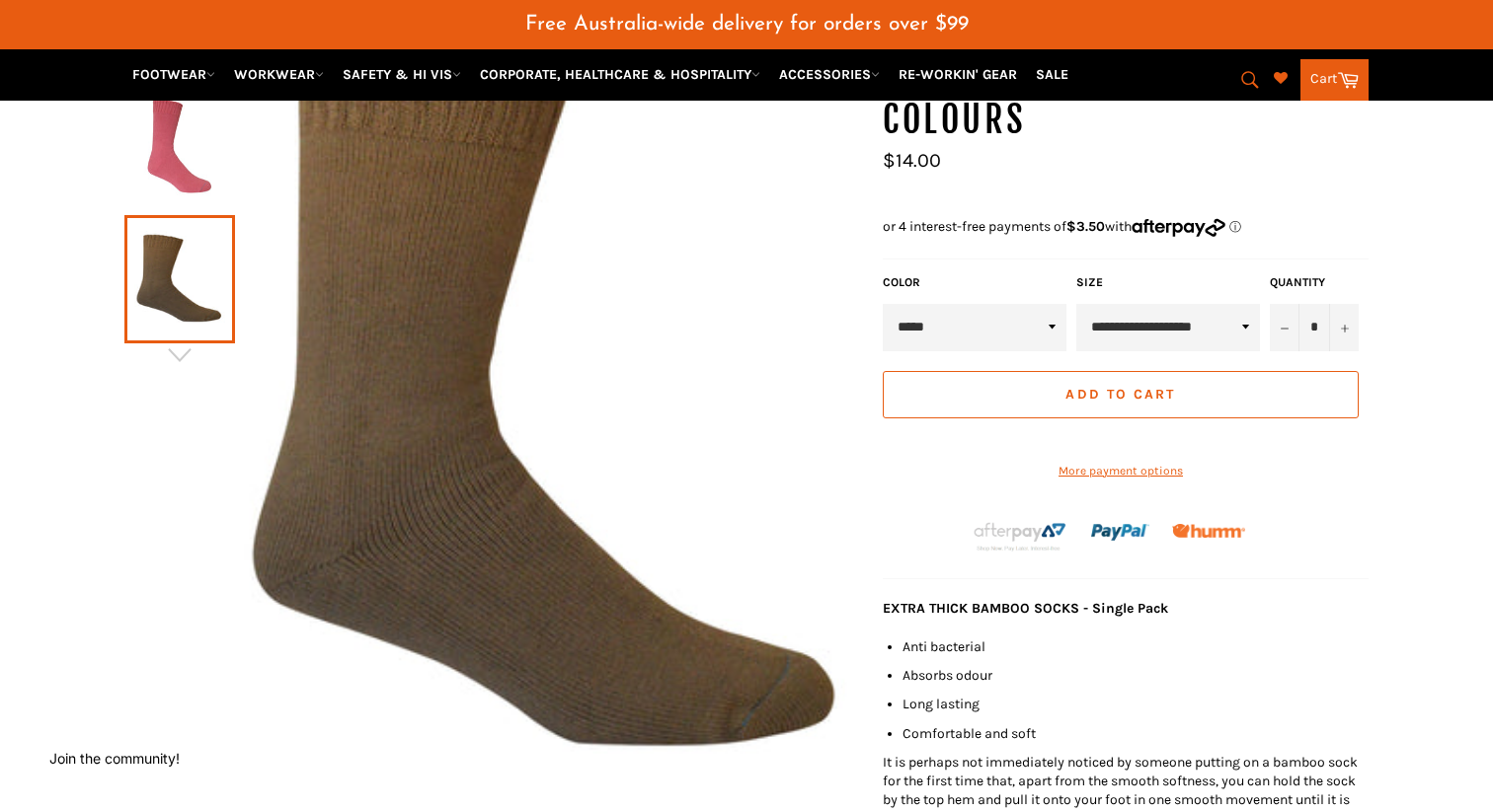
scroll to position [396, 0]
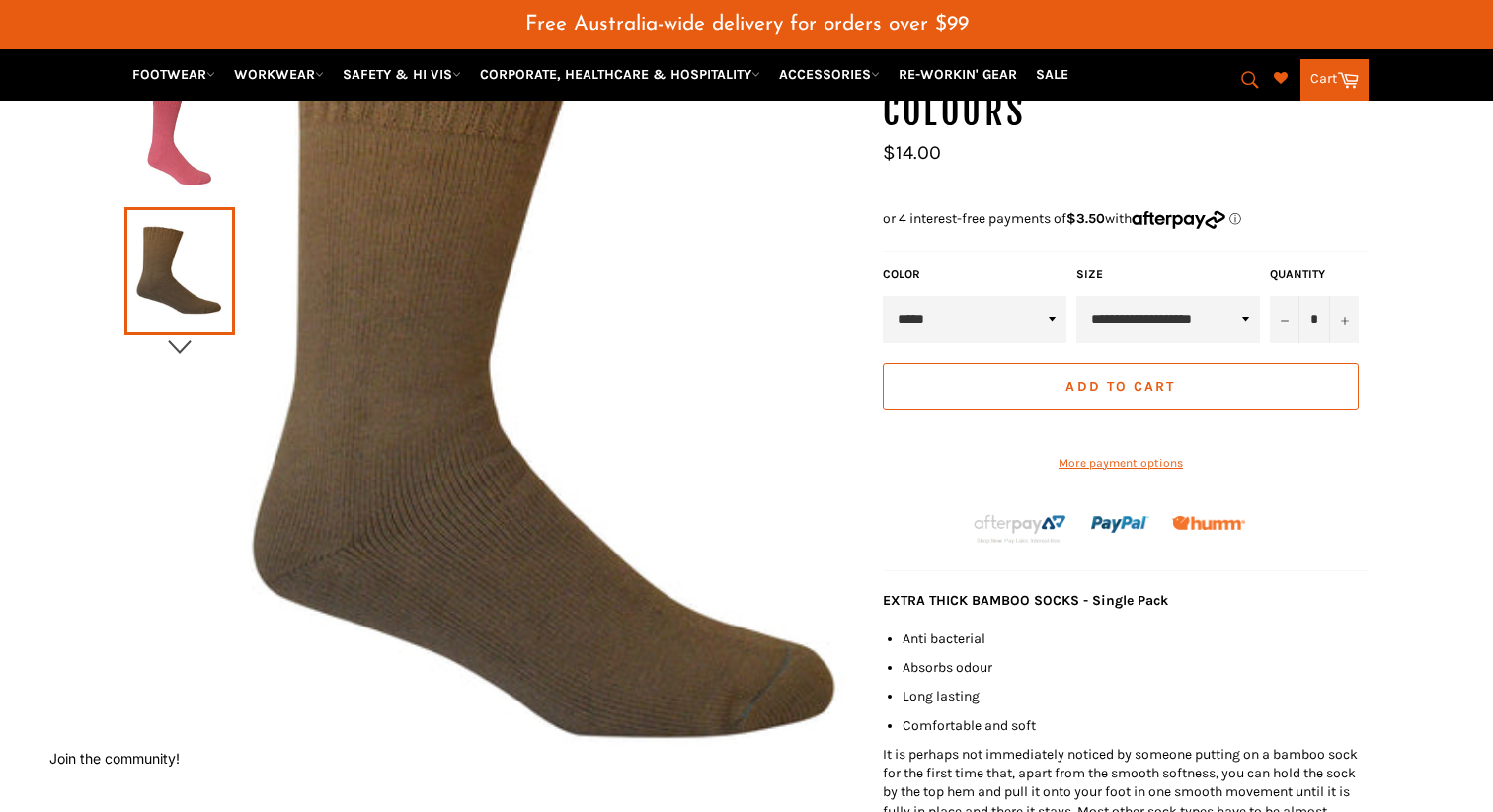
click at [179, 333] on icon "button" at bounding box center [180, 347] width 30 height 30
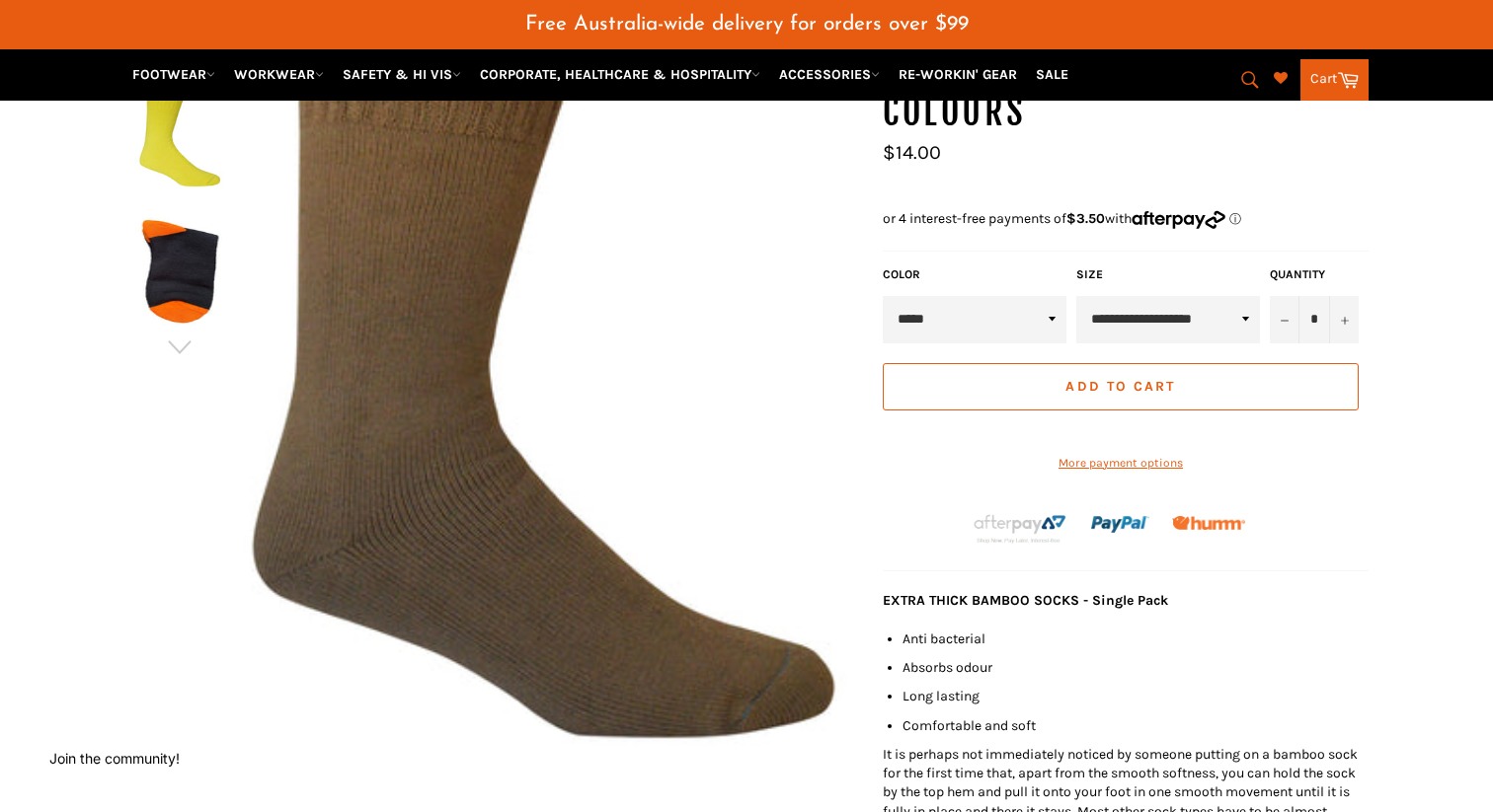
click at [186, 148] on img at bounding box center [179, 139] width 90 height 108
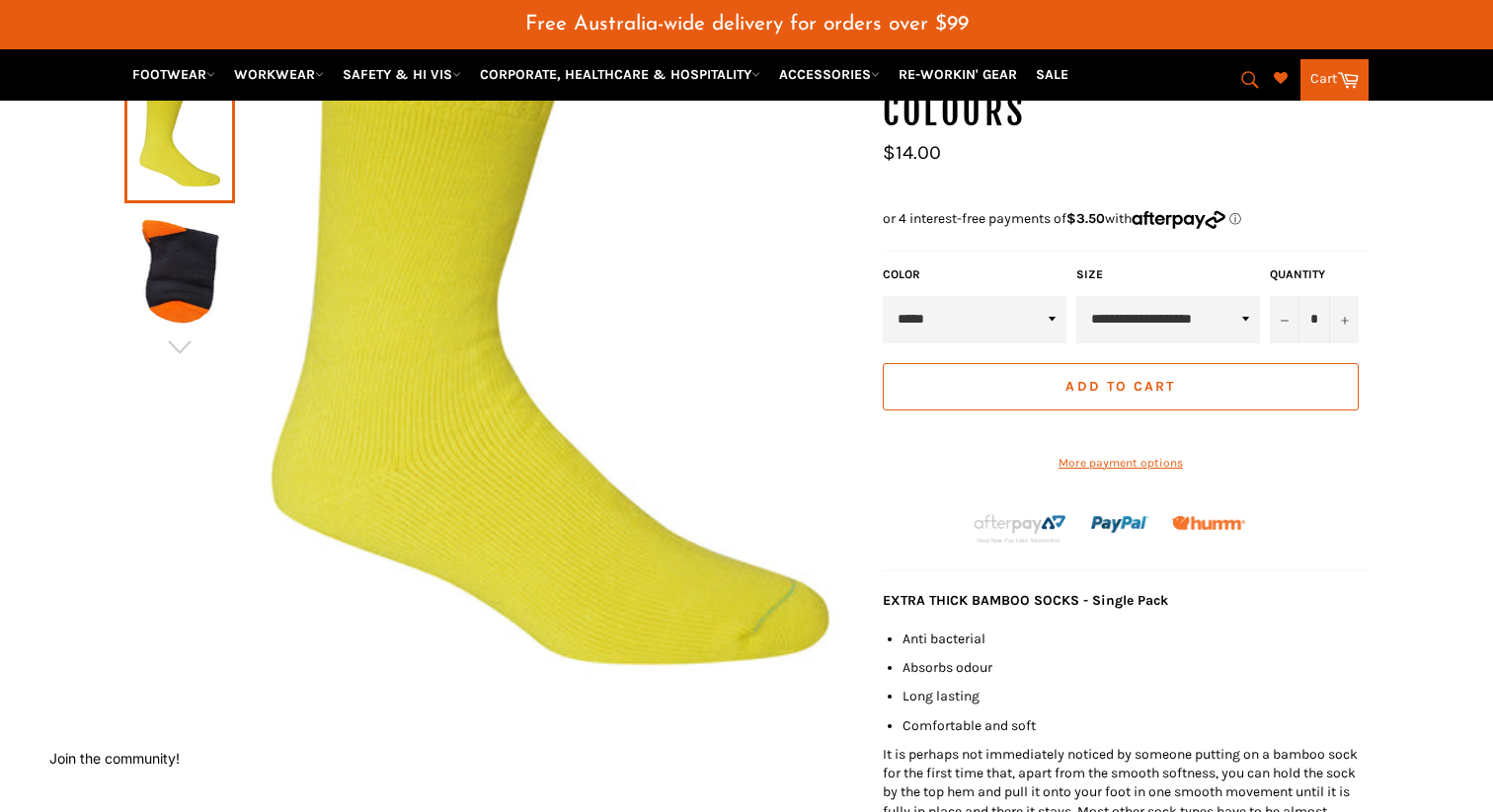
click at [176, 228] on img at bounding box center [179, 271] width 90 height 108
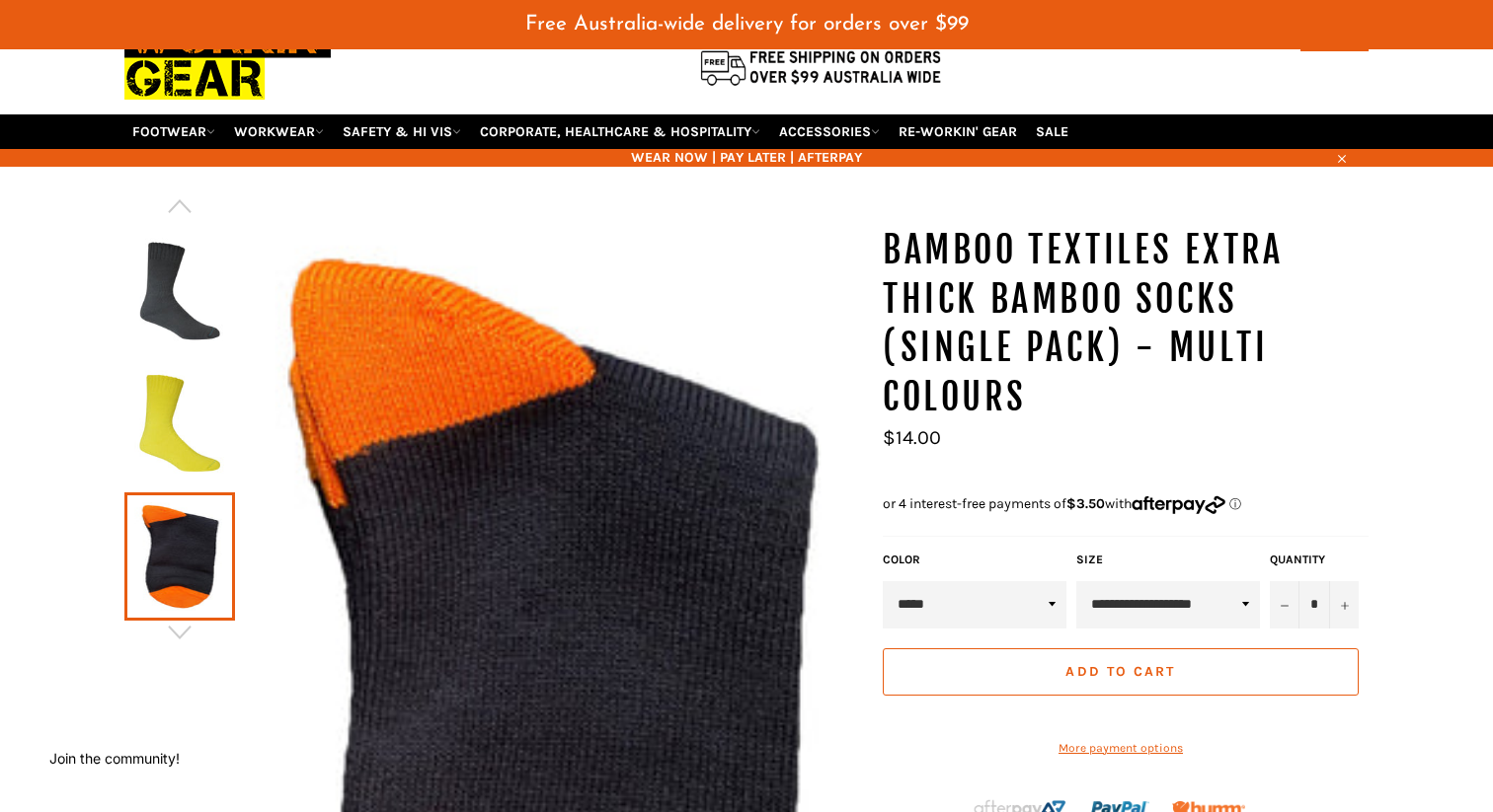
scroll to position [106, 0]
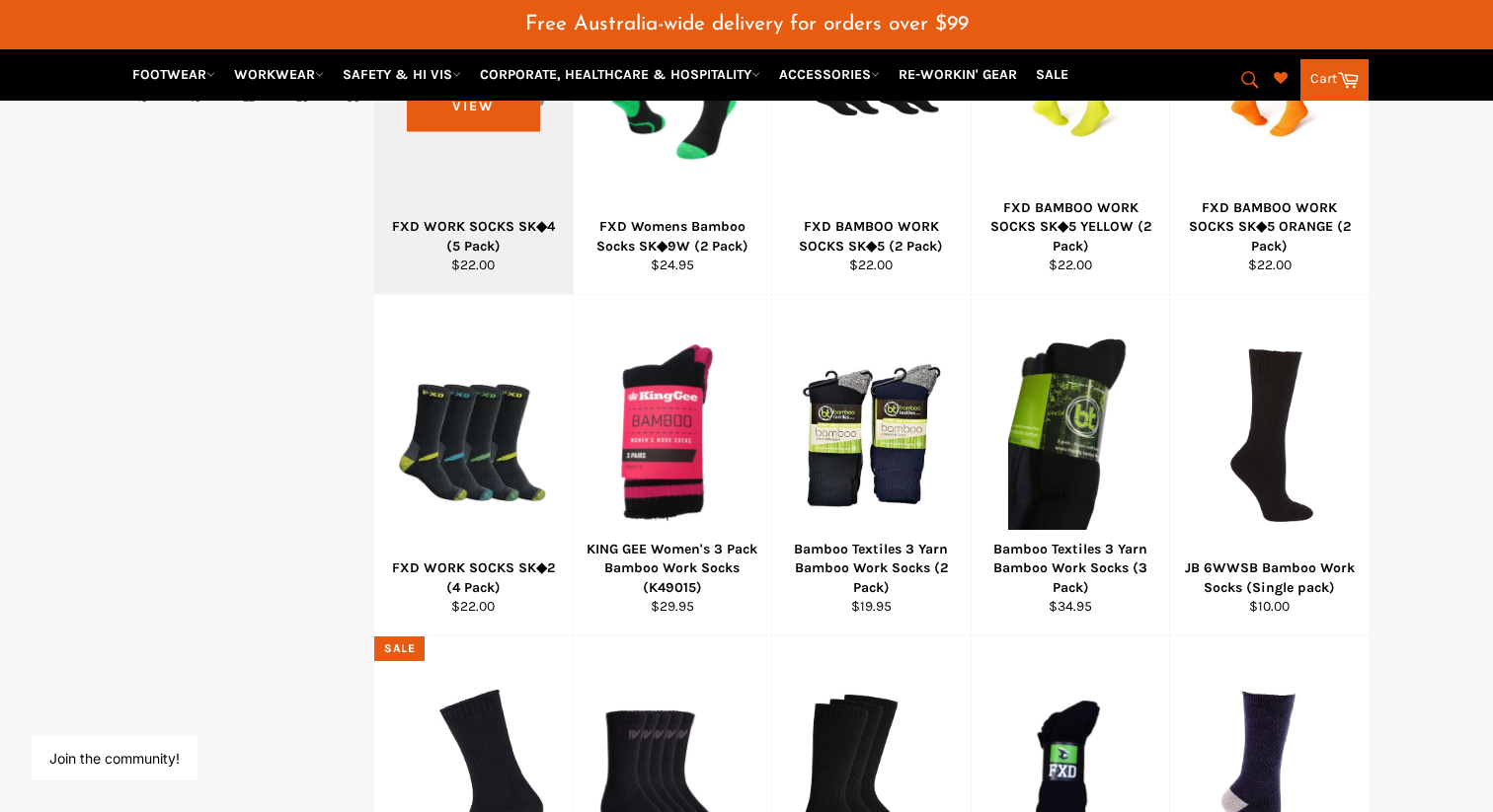
scroll to position [833, 0]
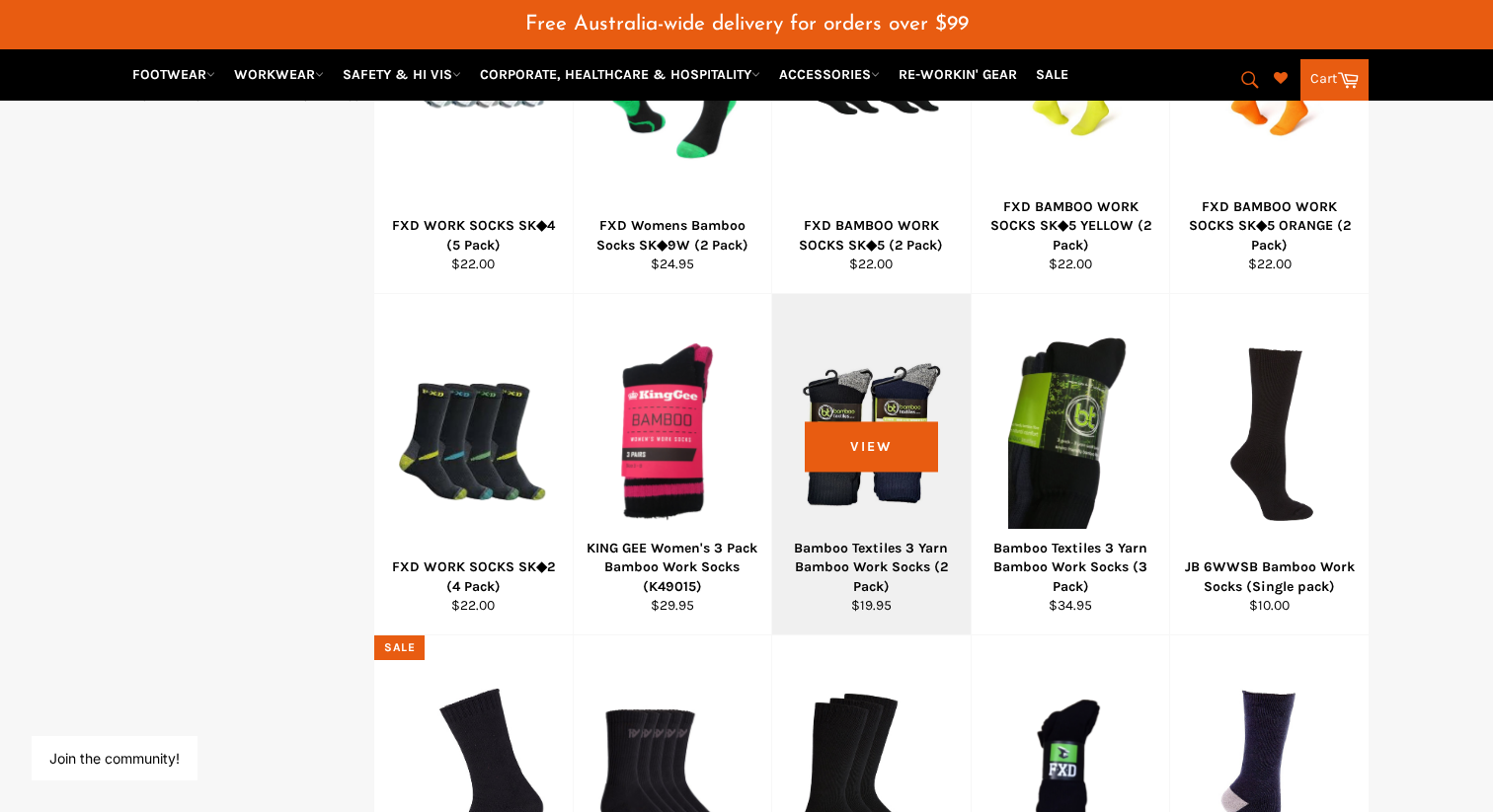
click at [864, 539] on div "Bamboo Textiles 3 Yarn Bamboo Work Socks (2 Pack)" at bounding box center [872, 568] width 174 height 58
